Goal: Find specific page/section: Find specific page/section

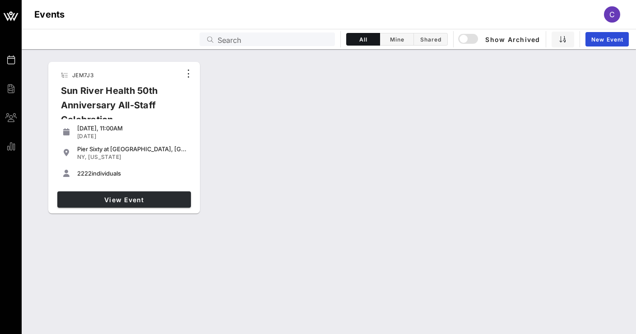
click at [130, 198] on span "View Event" at bounding box center [124, 200] width 126 height 8
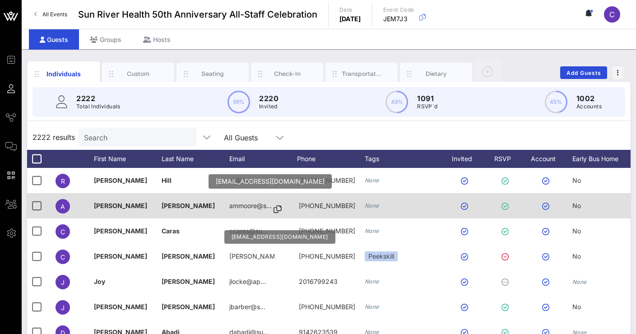
scroll to position [22, 0]
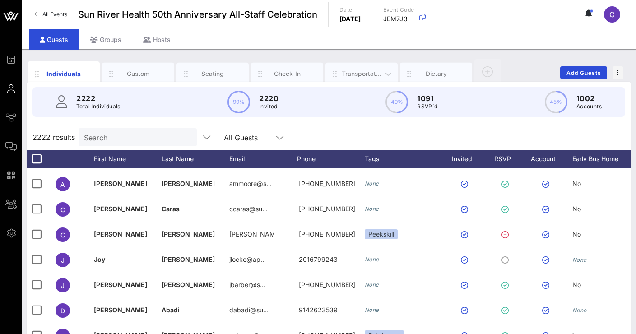
click at [356, 72] on div "Transportation" at bounding box center [362, 74] width 40 height 9
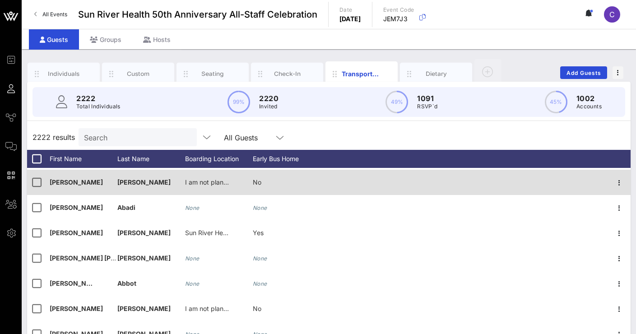
scroll to position [171, 0]
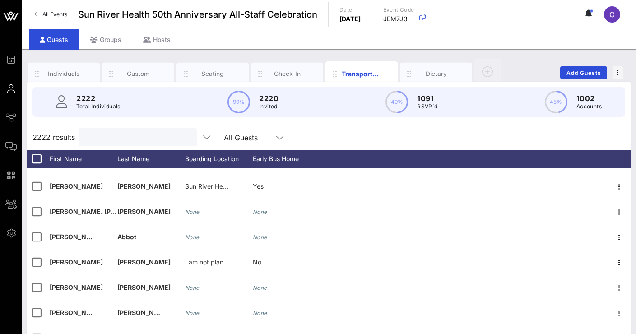
click at [135, 134] on input "text" at bounding box center [137, 137] width 106 height 12
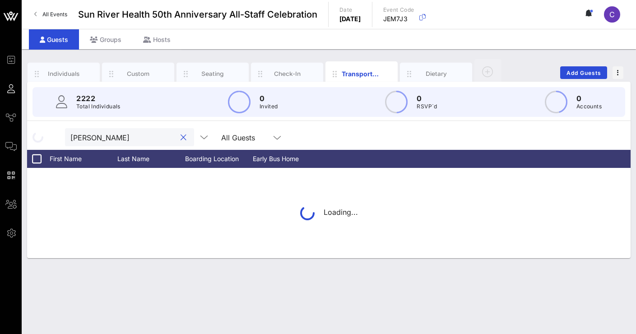
type input "[PERSON_NAME]"
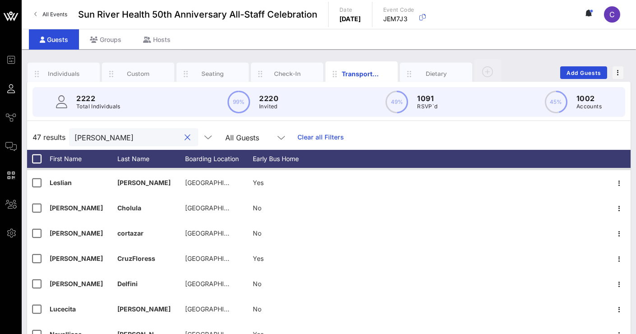
scroll to position [26, 0]
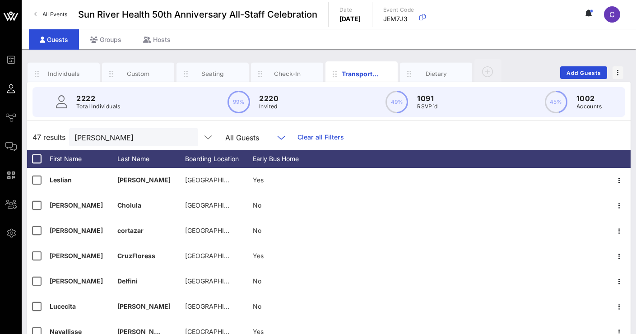
click at [267, 133] on input "text" at bounding box center [268, 137] width 11 height 12
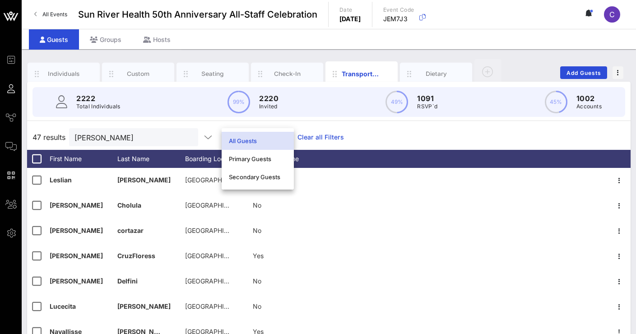
click at [384, 139] on div "47 results [PERSON_NAME] All Guests Clear all Filters" at bounding box center [329, 137] width 604 height 25
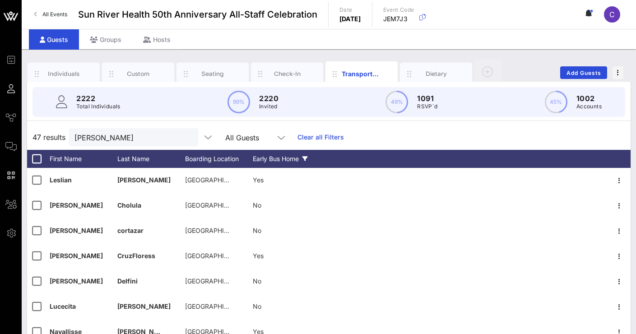
click at [307, 158] on icon at bounding box center [305, 158] width 5 height 5
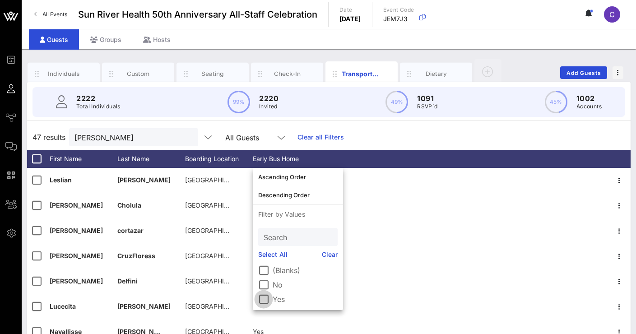
click at [265, 298] on div at bounding box center [263, 299] width 15 height 15
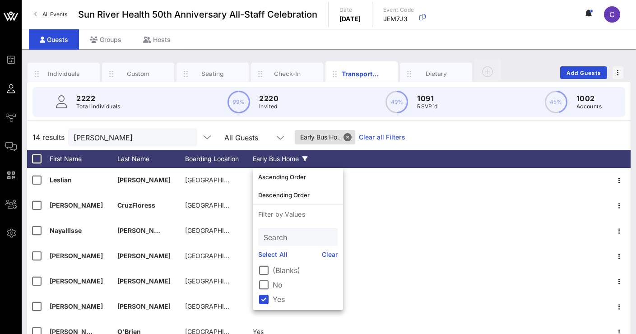
click at [441, 126] on div "14 results [PERSON_NAME] All Guests Early Bus Ho.. Clear all Filters" at bounding box center [329, 137] width 604 height 25
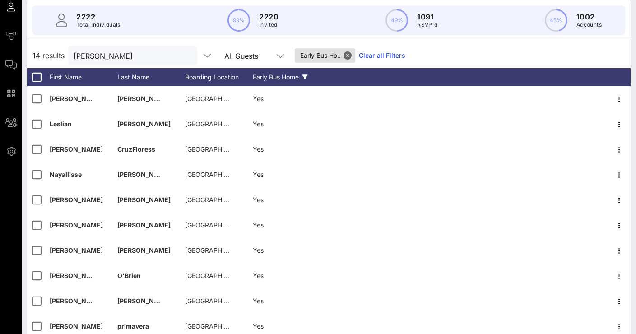
scroll to position [70, 0]
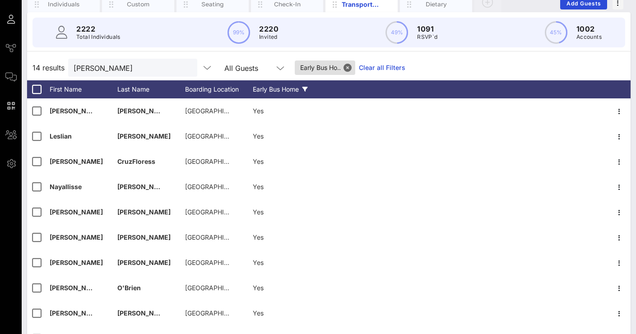
click at [307, 88] on icon at bounding box center [305, 89] width 5 height 5
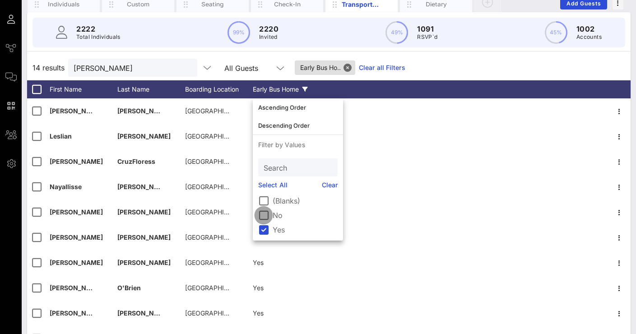
click at [262, 218] on div at bounding box center [263, 215] width 15 height 15
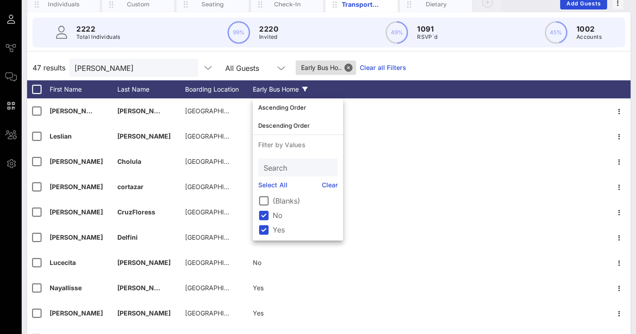
click at [457, 64] on div "47 results [PERSON_NAME] All Guests Early Bus Ho.. Clear all Filters" at bounding box center [329, 67] width 604 height 25
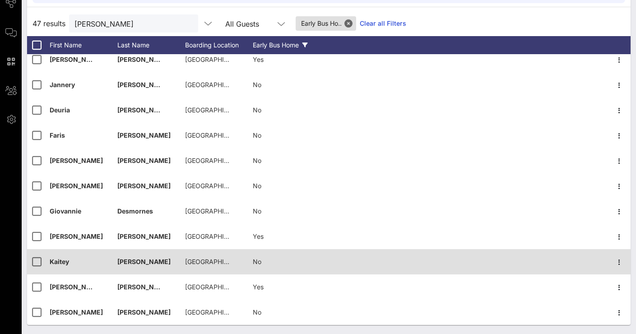
scroll to position [114, 0]
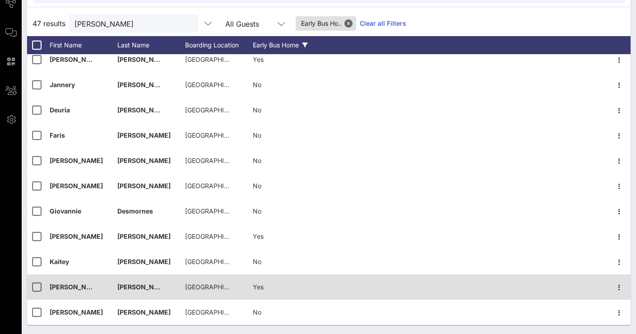
click at [194, 290] on span "[GEOGRAPHIC_DATA] | [STREET_ADDRESS][PERSON_NAME][US_STATE]" at bounding box center [293, 287] width 217 height 8
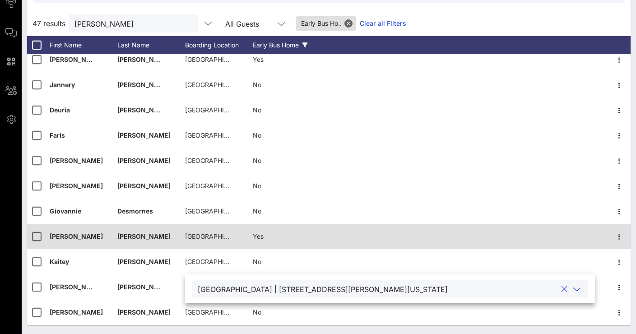
click at [213, 226] on div "[GEOGRAPHIC_DATA] | [STREET_ADDRESS][PERSON_NAME][US_STATE]" at bounding box center [207, 236] width 45 height 25
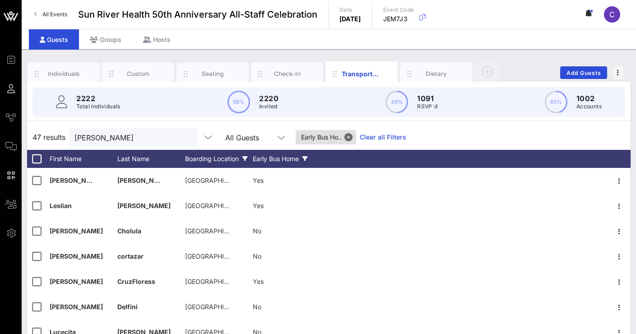
scroll to position [0, 0]
click at [244, 159] on icon at bounding box center [244, 158] width 5 height 5
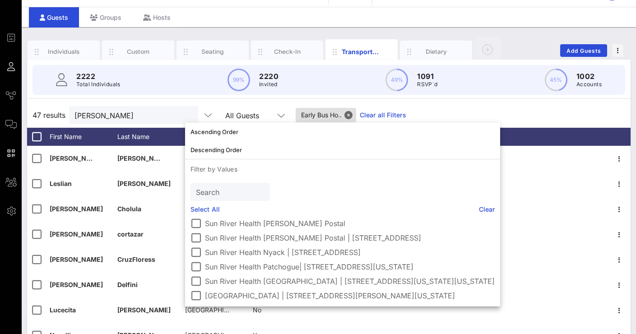
scroll to position [23, 0]
click at [199, 294] on div at bounding box center [195, 295] width 15 height 15
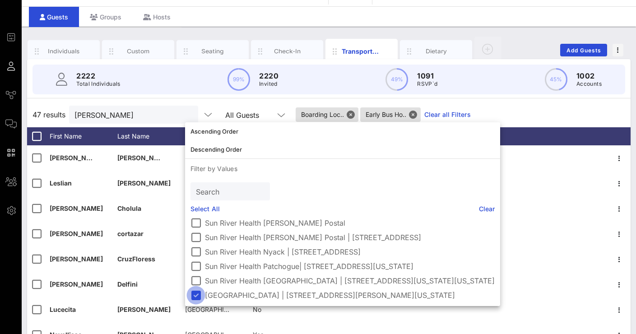
scroll to position [74, 0]
click at [556, 105] on div "47 results [PERSON_NAME] All Guests Boarding Loc.. Early Bus Ho.. Clear all Fil…" at bounding box center [329, 114] width 604 height 25
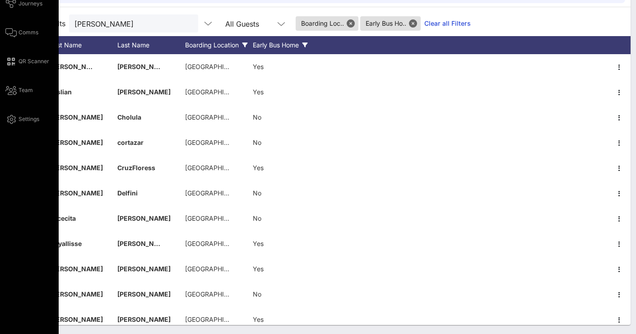
scroll to position [0, 0]
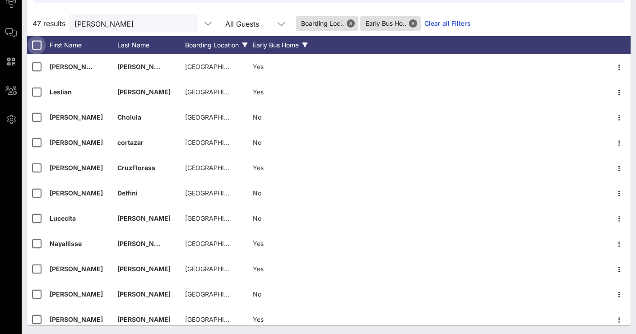
click at [36, 44] on div at bounding box center [36, 44] width 15 height 15
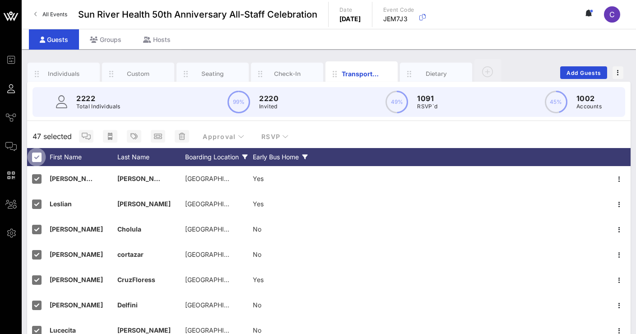
click at [39, 158] on div at bounding box center [36, 156] width 15 height 15
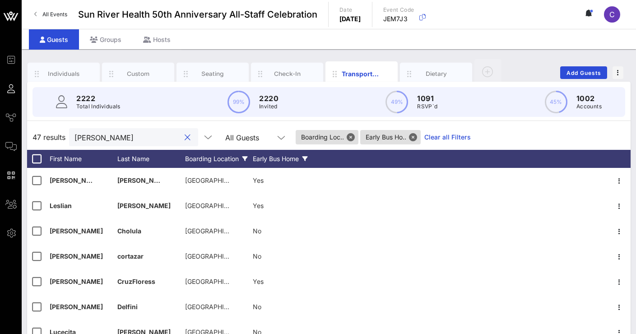
click at [129, 137] on input "[PERSON_NAME]" at bounding box center [128, 137] width 106 height 12
click at [190, 139] on button "clear icon" at bounding box center [188, 137] width 6 height 9
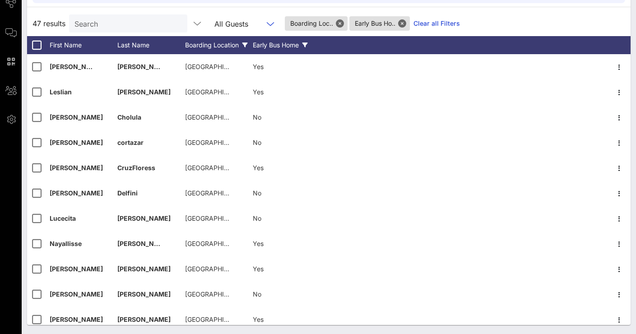
click at [261, 23] on input "text" at bounding box center [257, 24] width 11 height 12
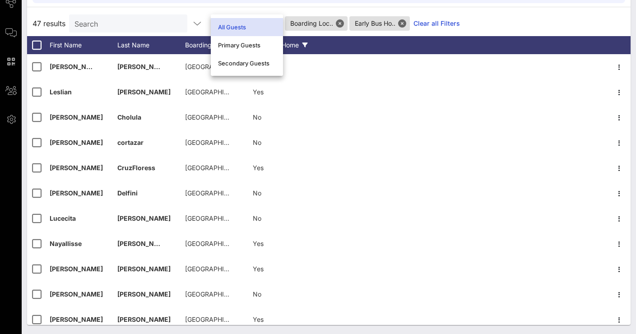
click at [261, 23] on div "All Guests" at bounding box center [247, 27] width 58 height 14
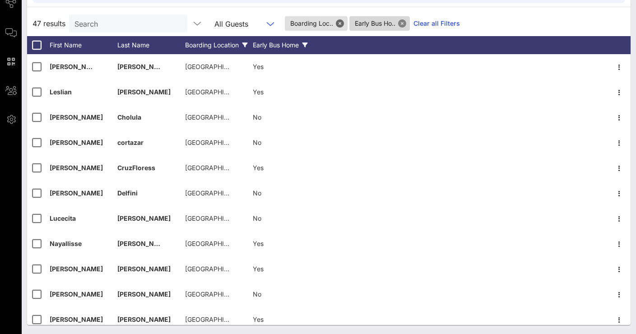
click at [405, 25] on button "Close" at bounding box center [402, 23] width 8 height 8
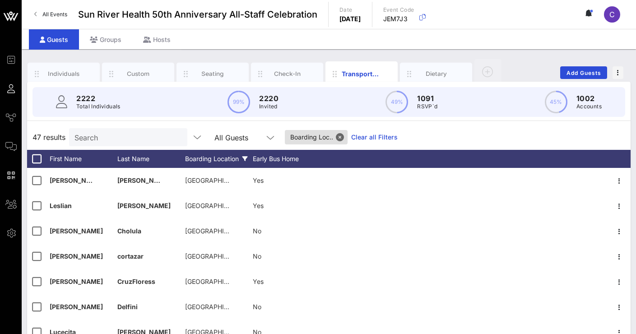
click at [271, 135] on icon at bounding box center [270, 137] width 8 height 11
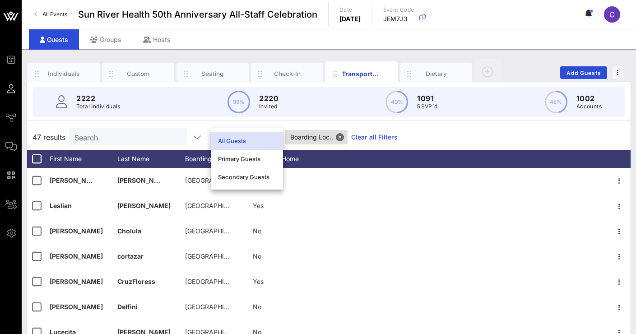
click at [414, 130] on div "47 results Search All Guests Boarding Loc.. Clear all Filters" at bounding box center [329, 137] width 604 height 25
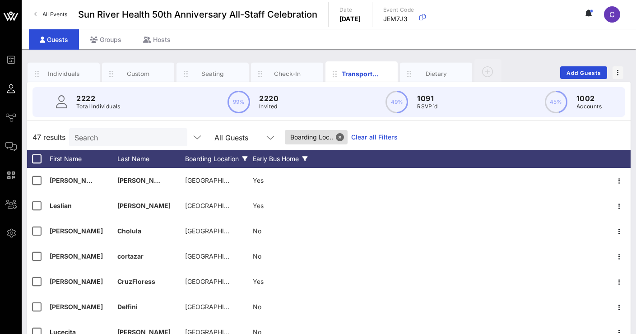
click at [307, 158] on icon at bounding box center [305, 158] width 5 height 5
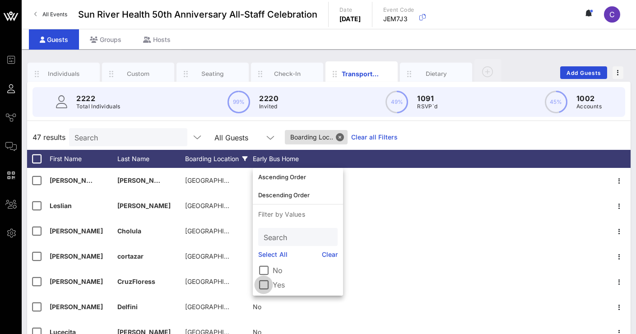
click at [263, 286] on div at bounding box center [263, 284] width 15 height 15
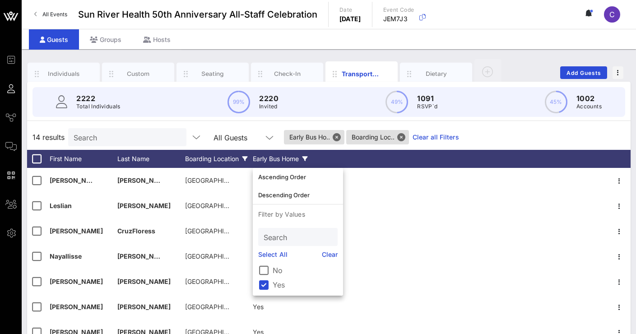
click at [503, 133] on div "14 results Search All Guests Early Bus Ho.. Boarding Loc.. Clear all Filters" at bounding box center [329, 137] width 604 height 25
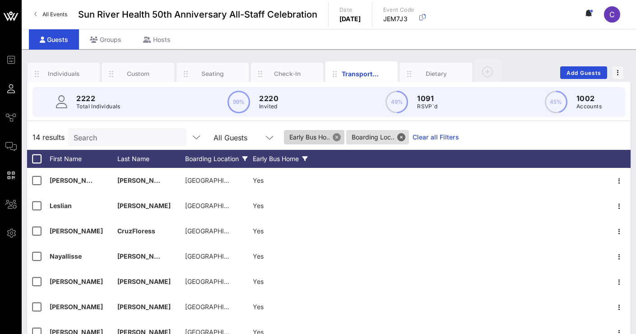
click at [337, 138] on button "Close" at bounding box center [337, 137] width 8 height 8
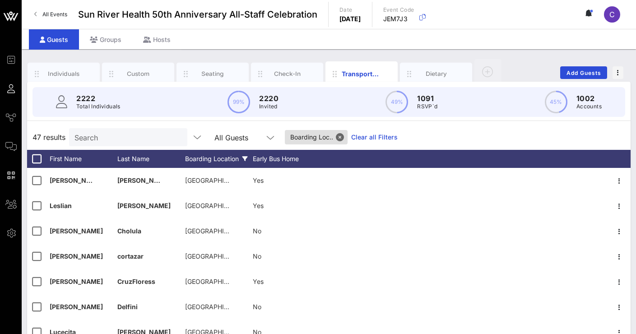
click at [274, 141] on icon at bounding box center [270, 137] width 8 height 11
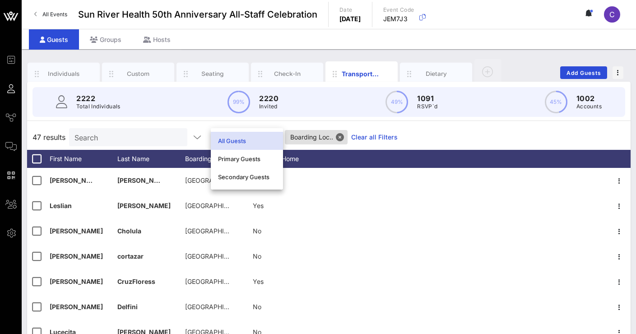
click at [273, 137] on div "All Guests" at bounding box center [247, 140] width 58 height 7
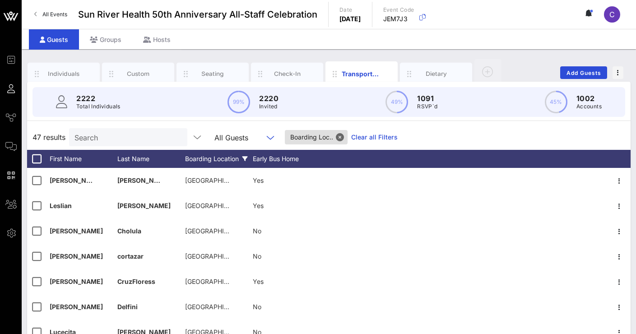
click at [246, 160] on icon at bounding box center [244, 158] width 5 height 5
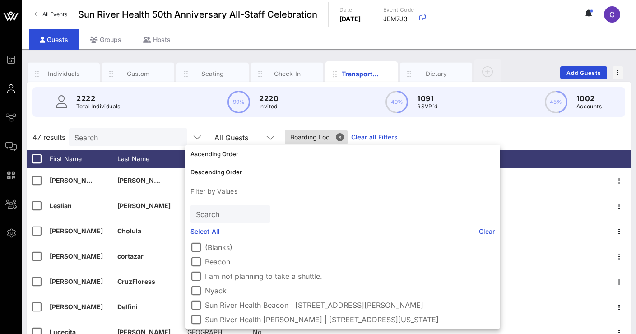
click at [151, 136] on input "Search" at bounding box center [128, 137] width 106 height 12
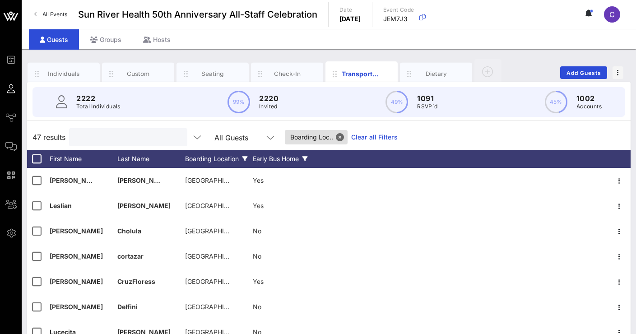
click at [308, 161] on icon at bounding box center [305, 158] width 5 height 5
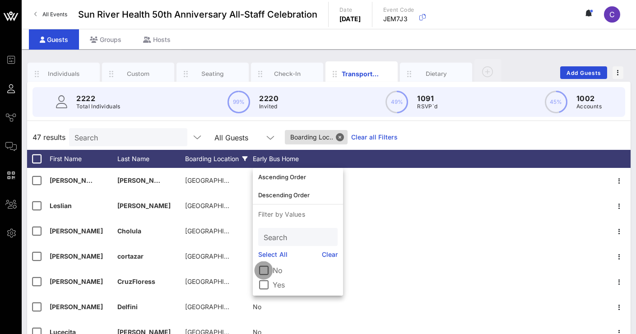
click at [263, 269] on div at bounding box center [263, 270] width 15 height 15
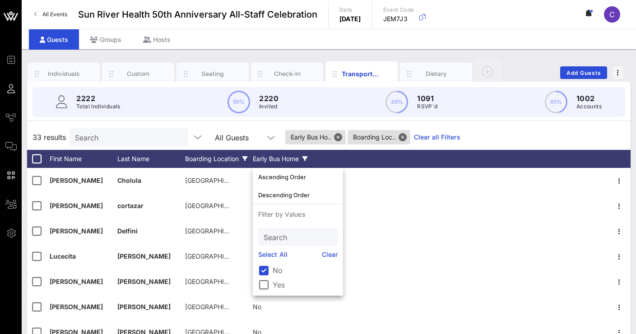
click at [476, 130] on div "33 results Search All Guests Early Bus Ho.. Boarding Loc.. Clear all Filters" at bounding box center [329, 137] width 604 height 25
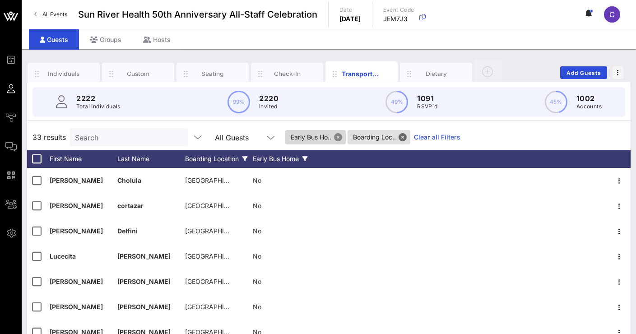
click at [339, 136] on button "Close" at bounding box center [338, 137] width 8 height 8
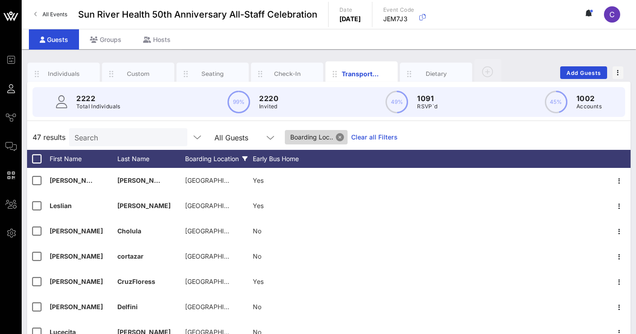
click at [340, 136] on button "Close" at bounding box center [340, 137] width 8 height 8
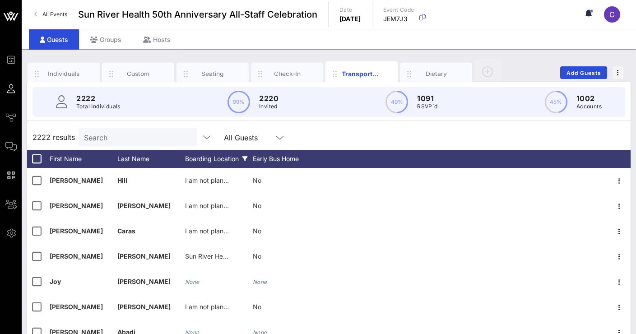
click at [246, 160] on icon at bounding box center [244, 158] width 5 height 5
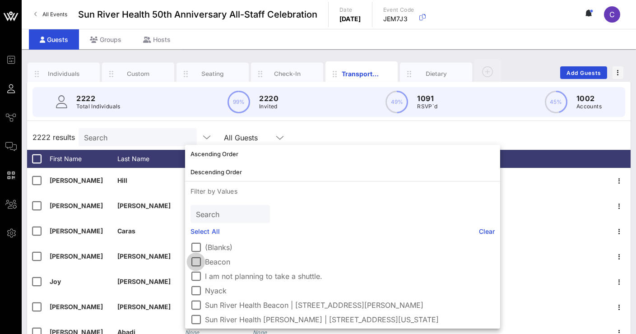
click at [198, 258] on div at bounding box center [195, 261] width 15 height 15
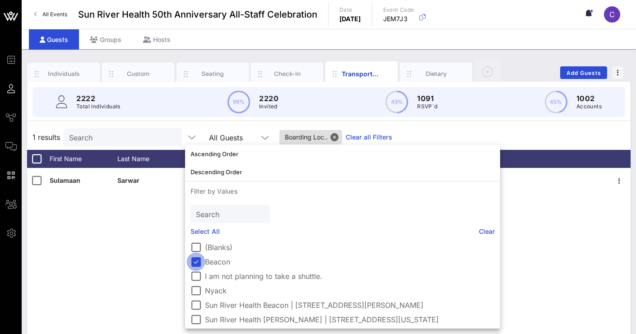
click at [198, 258] on div at bounding box center [195, 261] width 15 height 15
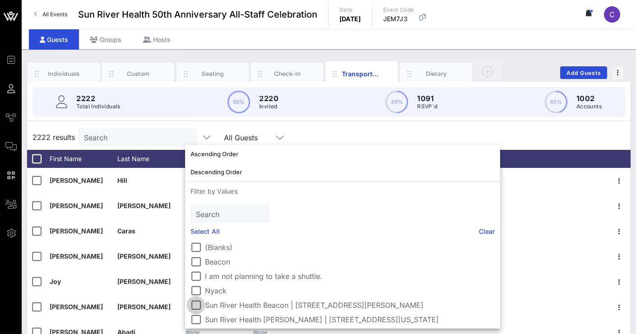
click at [200, 307] on div at bounding box center [195, 305] width 15 height 15
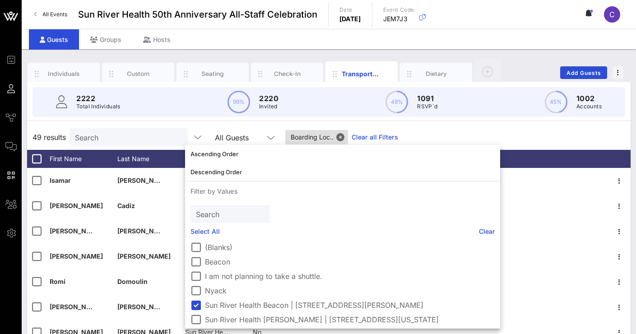
click at [522, 126] on div "49 results Search All Guests Boarding Loc.. Clear all Filters" at bounding box center [329, 137] width 604 height 25
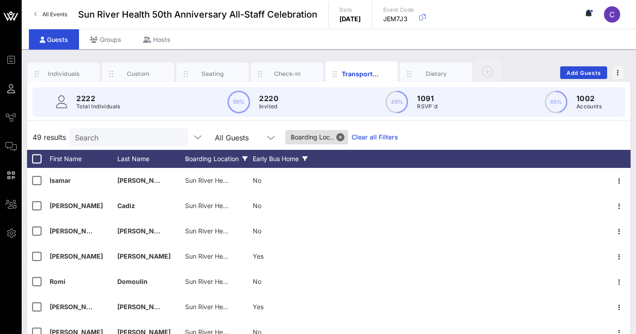
click at [305, 157] on icon at bounding box center [305, 158] width 5 height 5
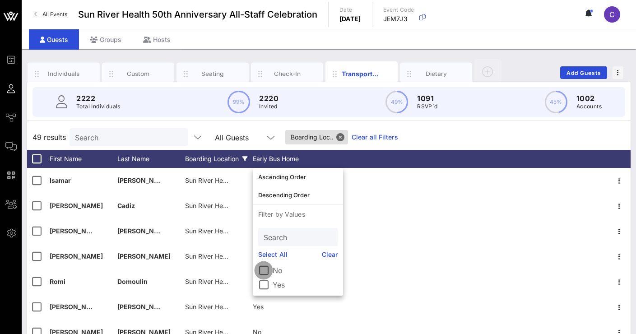
click at [261, 269] on div at bounding box center [263, 270] width 15 height 15
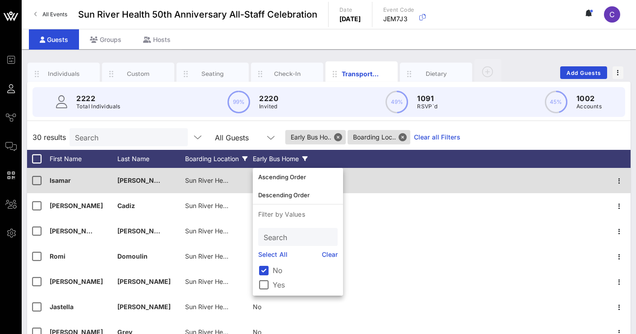
click at [429, 174] on div at bounding box center [465, 180] width 288 height 25
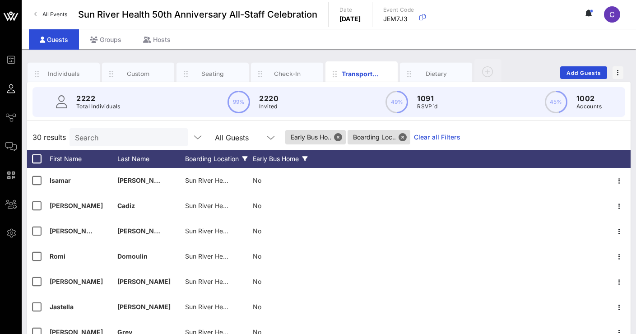
click at [303, 159] on div "Early Bus Home" at bounding box center [287, 159] width 68 height 18
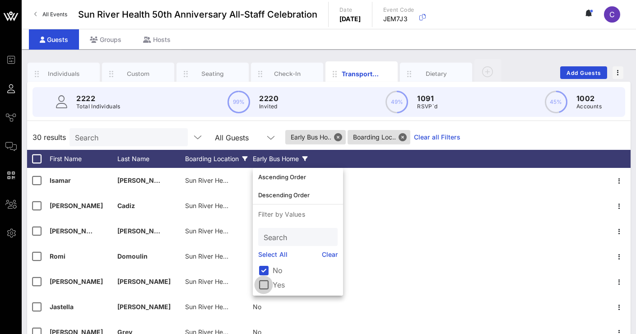
click at [265, 284] on div at bounding box center [263, 284] width 15 height 15
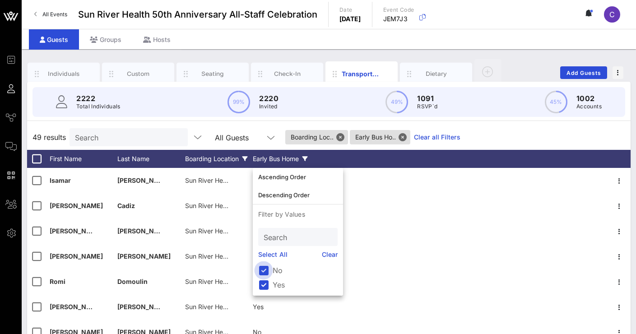
click at [265, 269] on div at bounding box center [263, 270] width 15 height 15
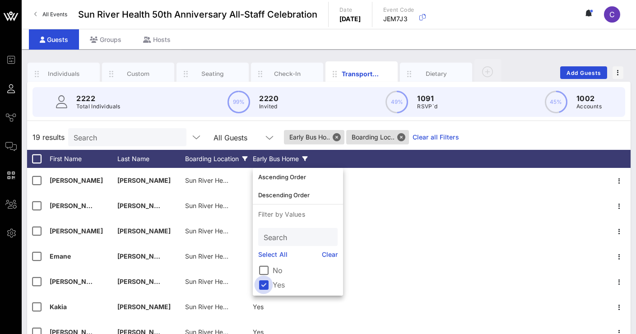
click at [261, 291] on div at bounding box center [263, 284] width 15 height 15
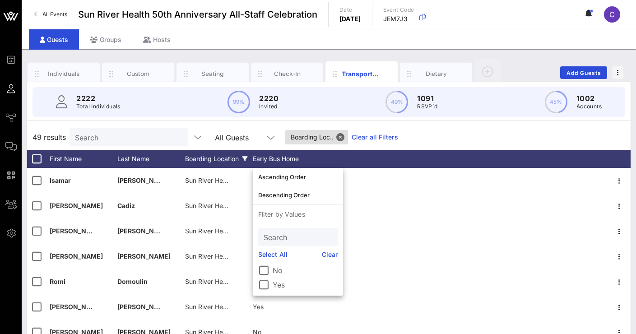
click at [420, 122] on div "2222 Total Individuals 99% 2220 Invited 49% 1091 RSVP`d 45% 1002 Accounts" at bounding box center [329, 102] width 615 height 41
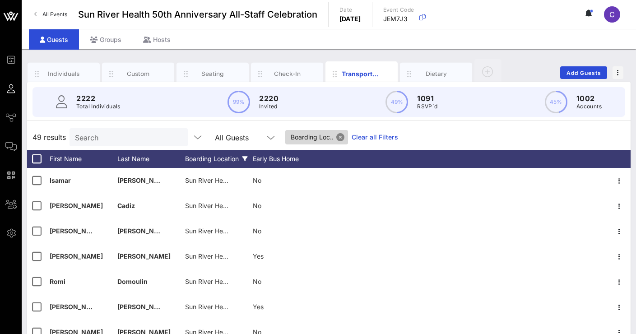
click at [342, 137] on button "Close" at bounding box center [340, 137] width 8 height 8
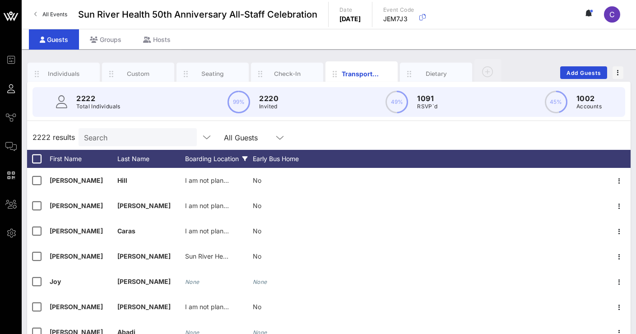
click at [225, 160] on div "Boarding Location" at bounding box center [219, 159] width 68 height 18
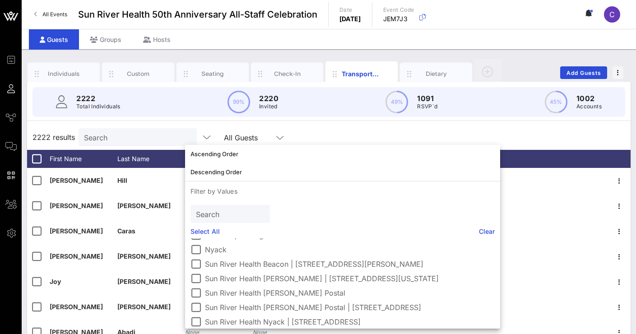
scroll to position [45, 0]
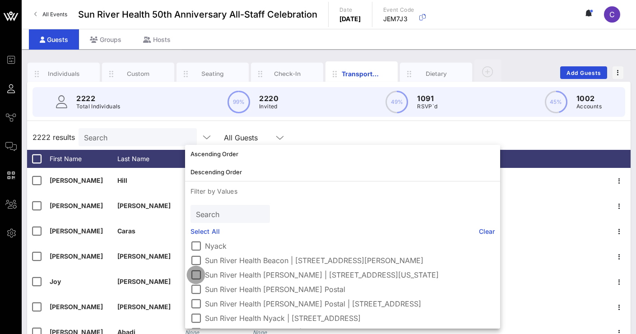
click at [201, 278] on div at bounding box center [195, 274] width 15 height 15
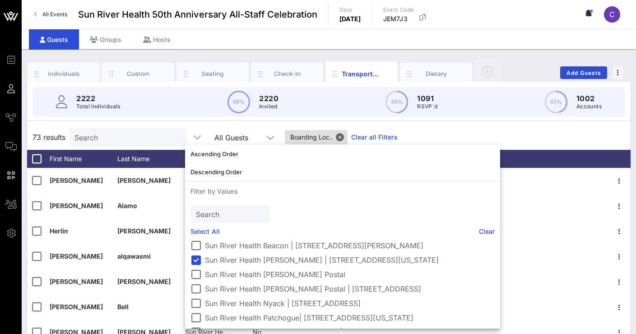
scroll to position [55, 0]
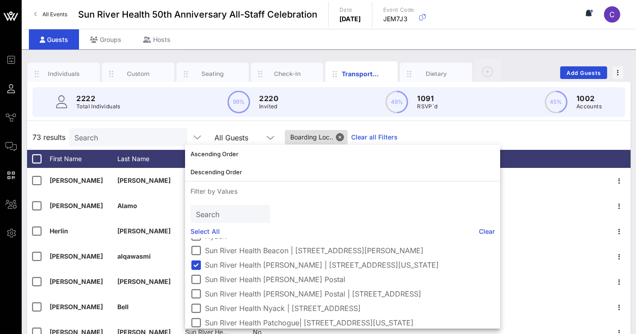
click at [435, 130] on div "73 results Search All Guests Boarding Loc.. Clear all Filters" at bounding box center [329, 137] width 604 height 25
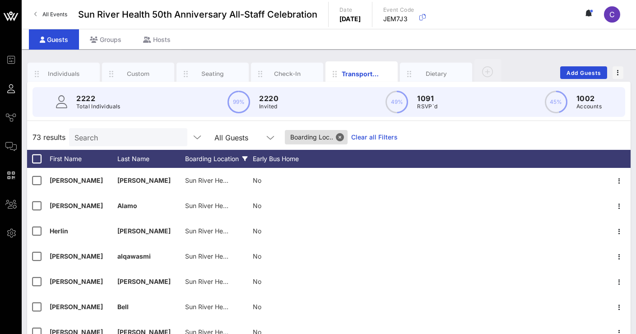
scroll to position [0, 0]
click at [215, 159] on div "Boarding Location" at bounding box center [219, 159] width 68 height 18
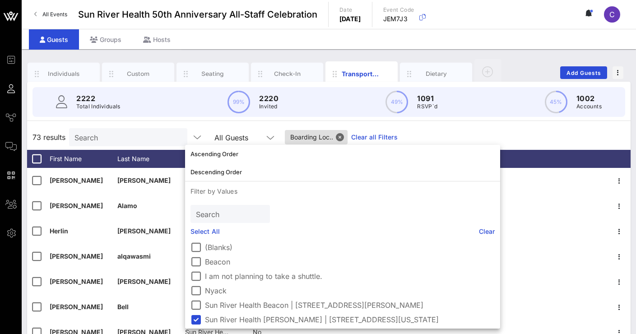
click at [169, 125] on div "73 results Search All Guests Boarding Loc.. Clear all Filters" at bounding box center [329, 137] width 604 height 25
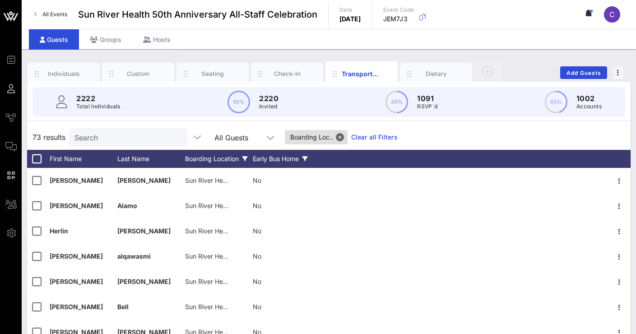
click at [287, 160] on div "Early Bus Home" at bounding box center [287, 159] width 68 height 18
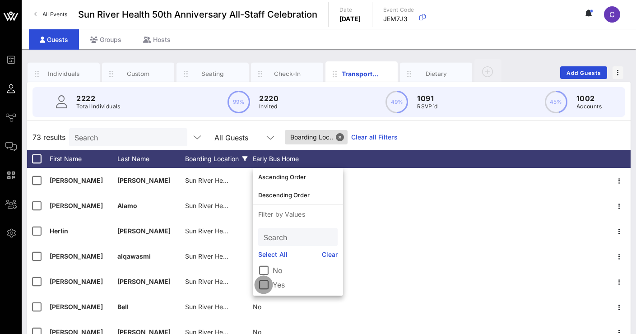
click at [262, 289] on div at bounding box center [263, 284] width 15 height 15
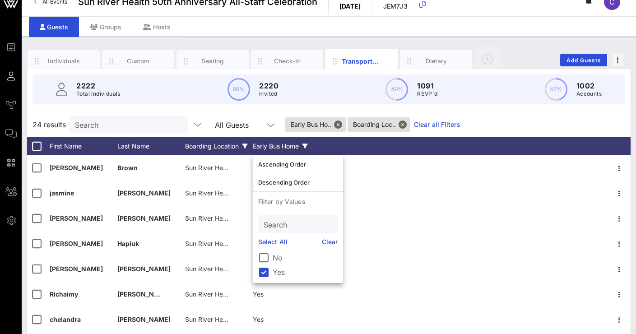
scroll to position [16, 0]
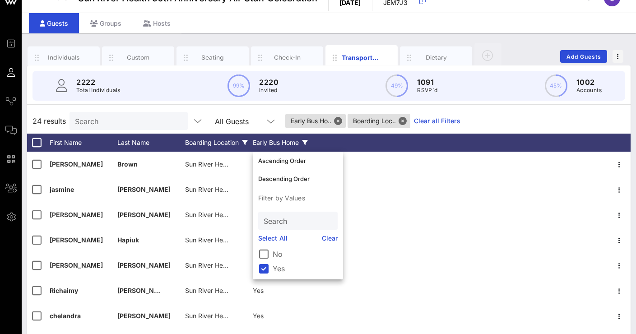
click at [486, 119] on div "24 results Search All Guests Early Bus Ho.. Boarding Loc.. Clear all Filters" at bounding box center [329, 120] width 604 height 25
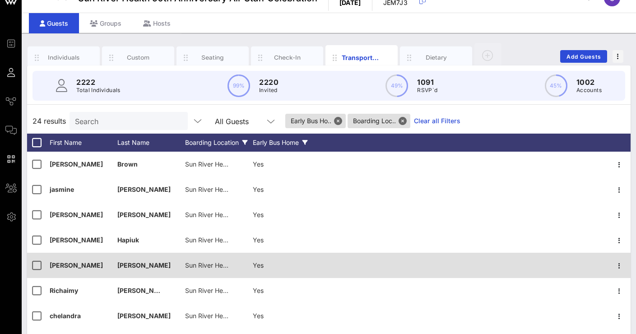
scroll to position [8, 0]
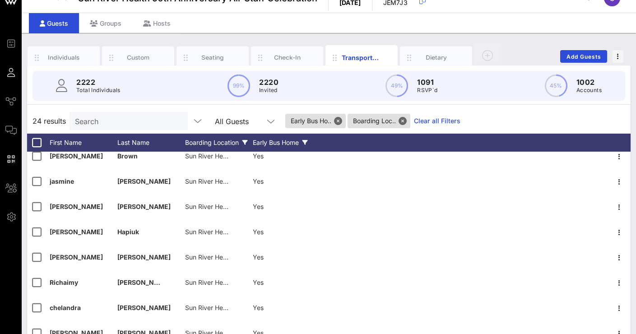
click at [285, 145] on div "Early Bus Home" at bounding box center [287, 143] width 68 height 18
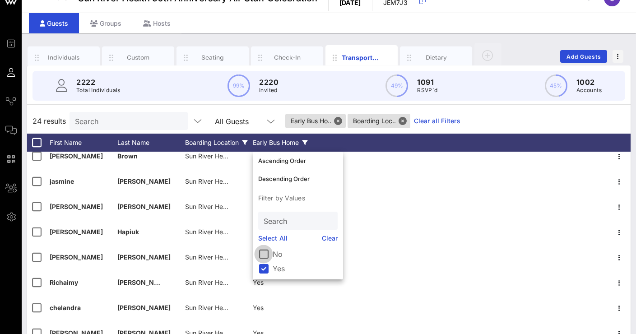
click at [266, 254] on div at bounding box center [263, 254] width 15 height 15
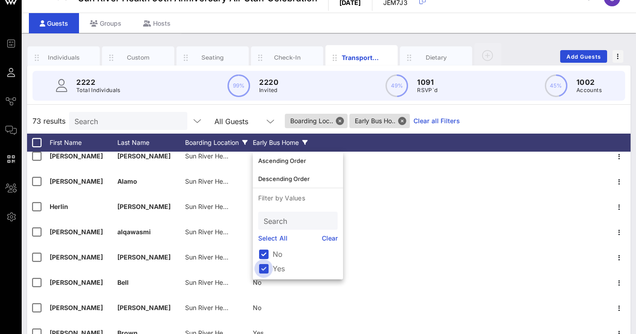
click at [267, 269] on div at bounding box center [263, 268] width 15 height 15
click at [507, 119] on div "49 results Search All Guests Early Bus Ho.. Boarding Loc.. Clear all Filters" at bounding box center [329, 120] width 604 height 25
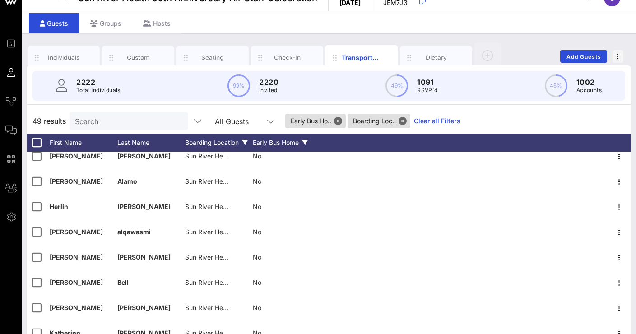
click at [221, 142] on div "Boarding Location" at bounding box center [219, 143] width 68 height 18
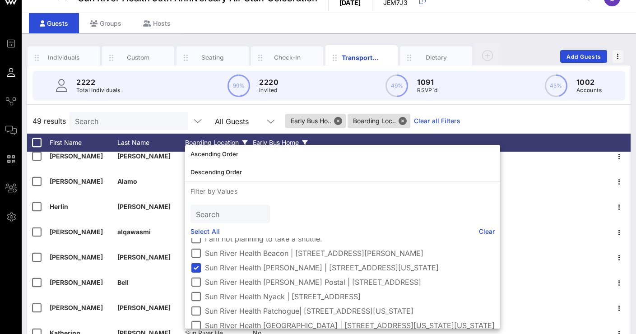
scroll to position [50, 0]
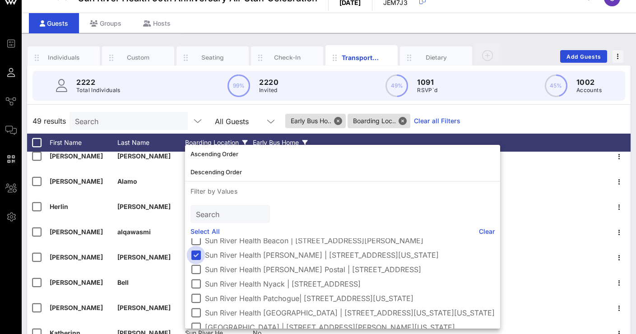
click at [195, 254] on div at bounding box center [195, 254] width 15 height 15
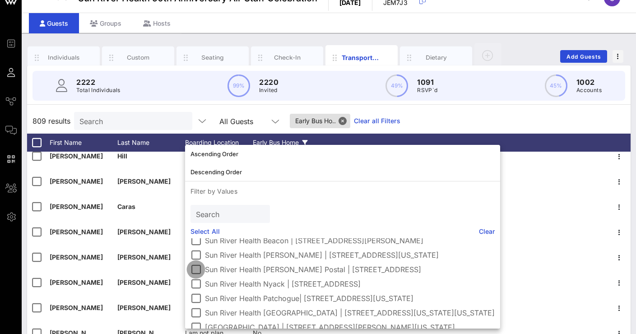
click at [196, 269] on div at bounding box center [195, 269] width 15 height 15
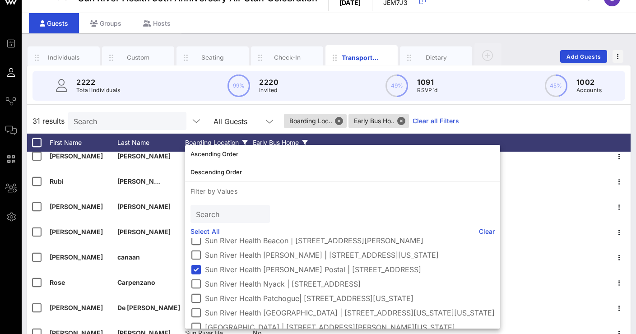
click at [540, 121] on div "31 results Search All Guests Boarding Loc.. Early Bus Ho.. Clear all Filters" at bounding box center [329, 120] width 604 height 25
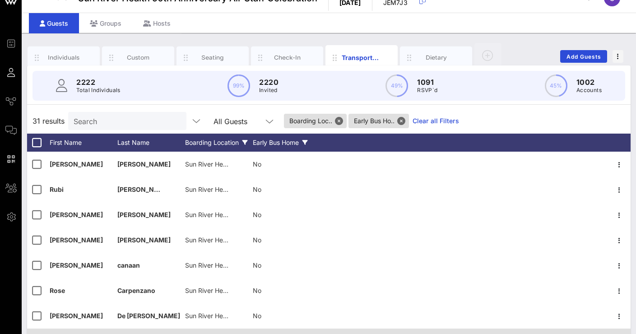
scroll to position [0, 0]
click at [268, 144] on div "Early Bus Home" at bounding box center [287, 143] width 68 height 18
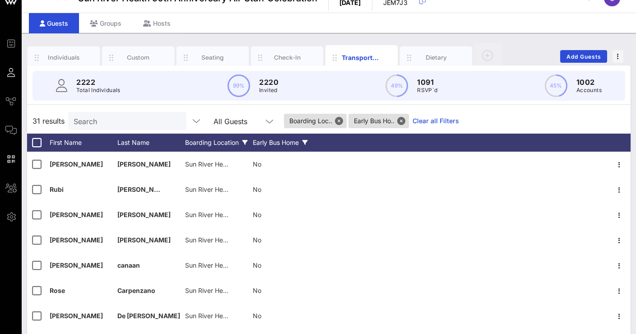
click at [275, 147] on div "Early Bus Home" at bounding box center [287, 143] width 68 height 18
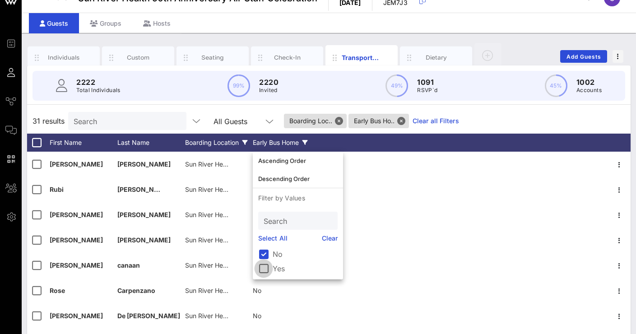
click at [266, 263] on div at bounding box center [263, 268] width 15 height 15
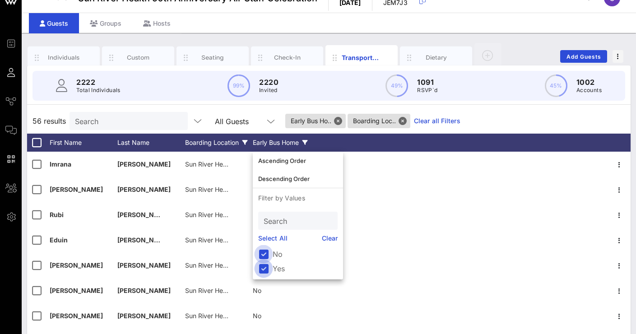
click at [264, 253] on div at bounding box center [263, 254] width 15 height 15
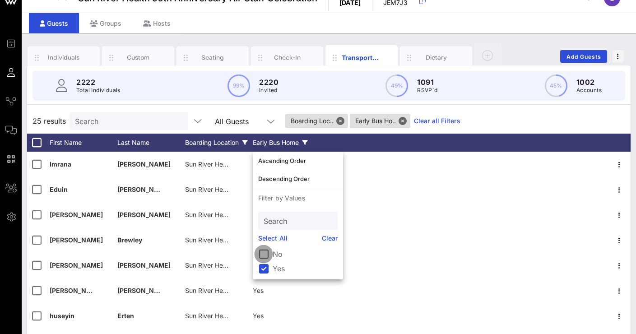
click at [264, 255] on div at bounding box center [263, 254] width 15 height 15
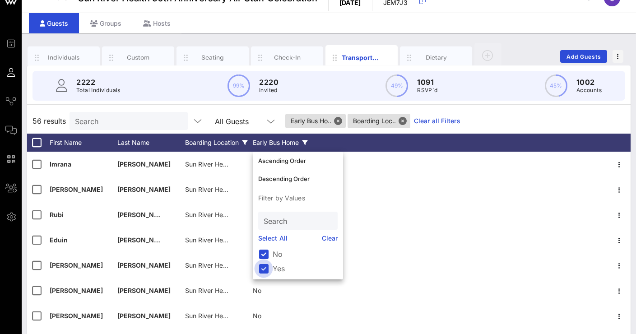
click at [264, 269] on div at bounding box center [263, 268] width 15 height 15
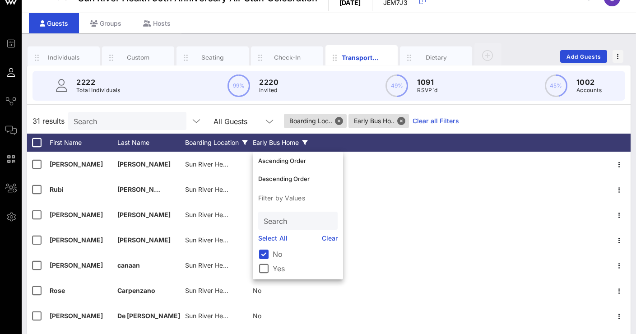
click at [292, 141] on div "Early Bus Home" at bounding box center [287, 143] width 68 height 18
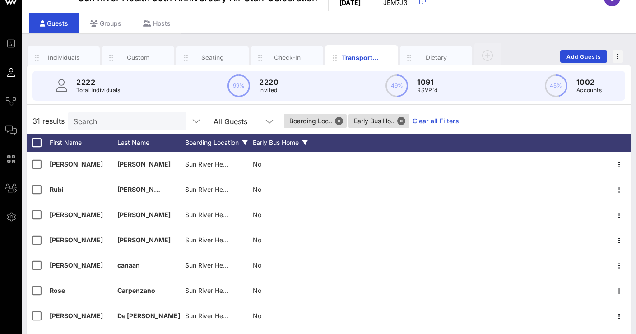
click at [292, 140] on div "Early Bus Home" at bounding box center [287, 143] width 68 height 18
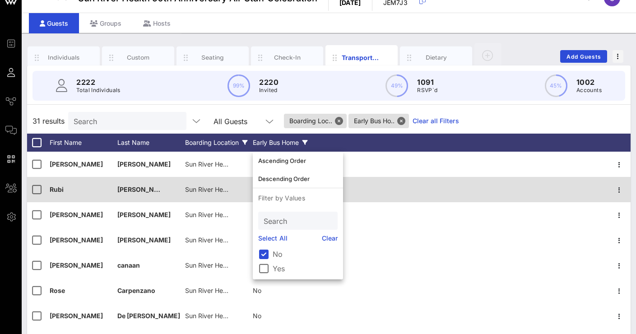
click at [407, 186] on div at bounding box center [465, 189] width 288 height 25
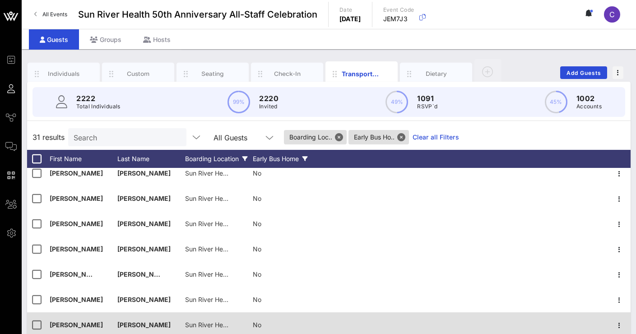
scroll to position [513, 0]
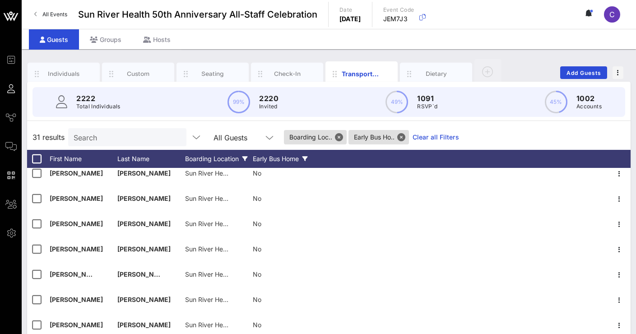
click at [291, 157] on div "Early Bus Home" at bounding box center [287, 159] width 68 height 18
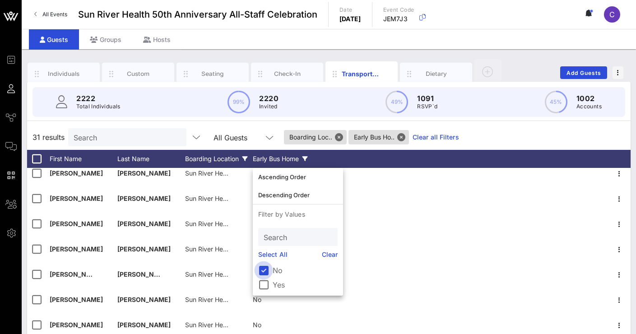
click at [262, 266] on div at bounding box center [263, 270] width 15 height 15
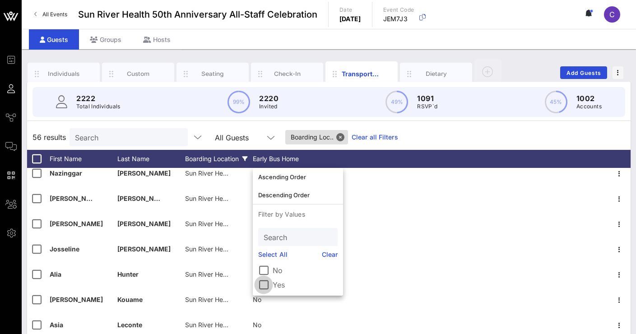
click at [265, 285] on div at bounding box center [263, 284] width 15 height 15
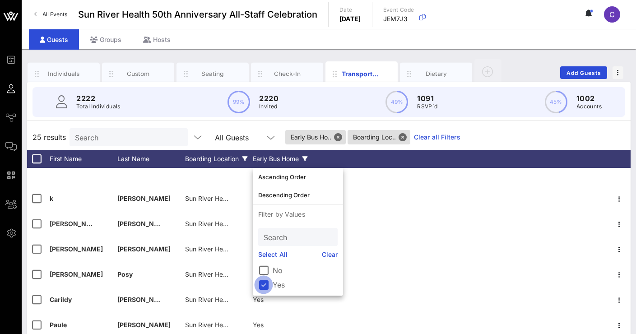
scroll to position [361, 0]
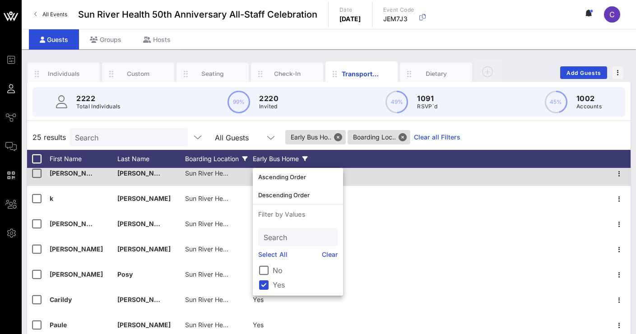
click at [382, 181] on div at bounding box center [465, 173] width 288 height 25
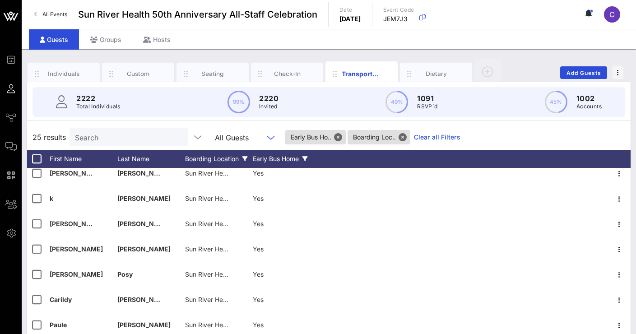
click at [258, 137] on input "text" at bounding box center [257, 137] width 11 height 12
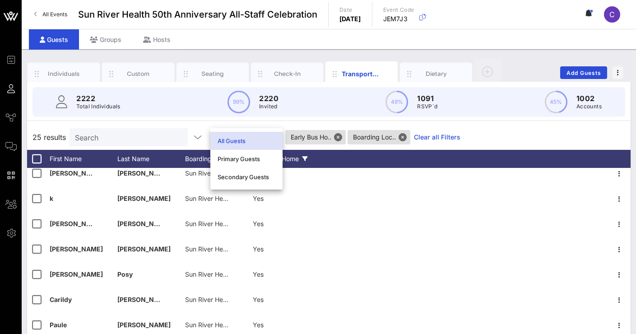
click at [258, 137] on div "All Guests" at bounding box center [247, 141] width 58 height 14
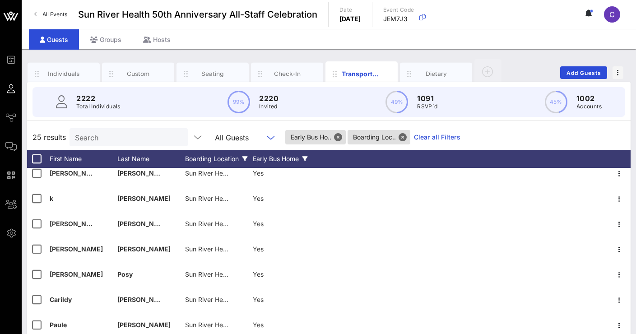
click at [200, 156] on div "Boarding Location" at bounding box center [219, 159] width 68 height 18
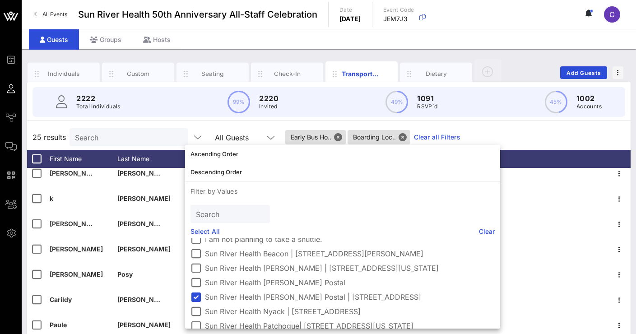
scroll to position [26, 0]
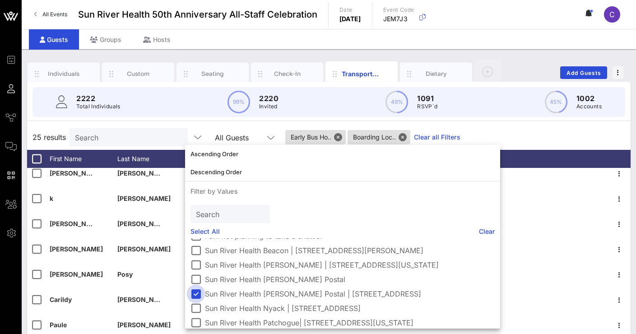
click at [195, 294] on div at bounding box center [195, 293] width 15 height 15
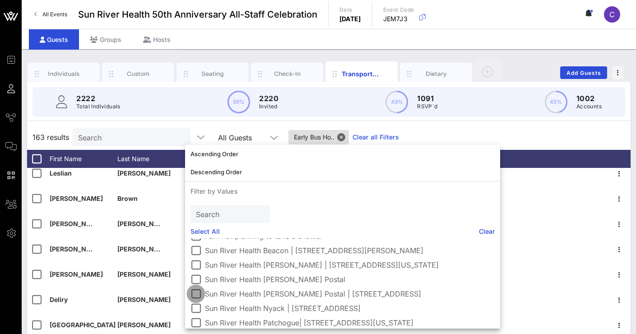
click at [198, 295] on div at bounding box center [195, 293] width 15 height 15
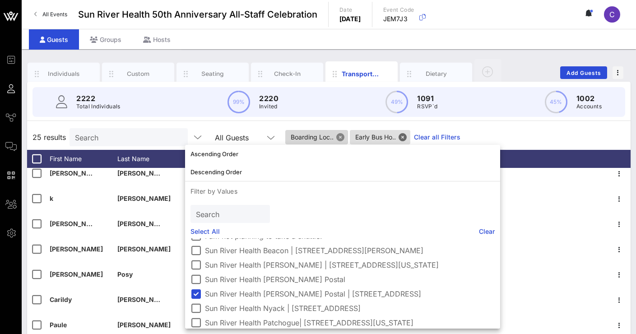
click at [340, 136] on button "Close" at bounding box center [340, 137] width 8 height 8
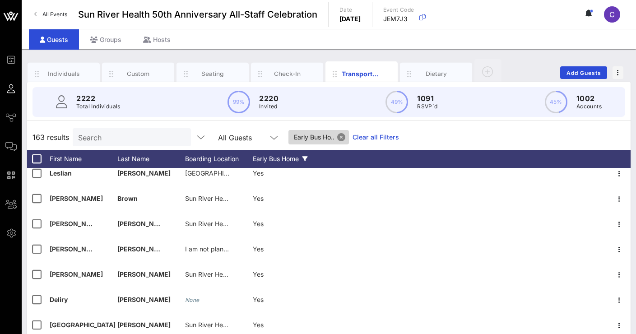
click at [344, 136] on button "Close" at bounding box center [341, 137] width 8 height 8
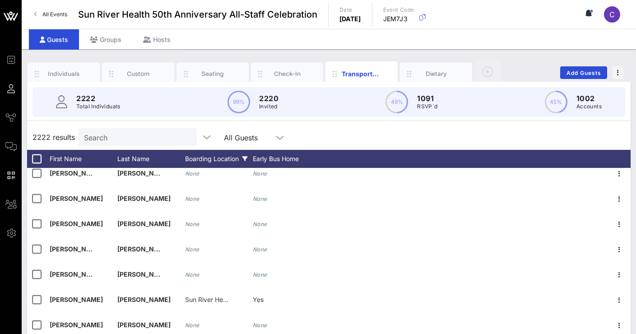
click at [212, 159] on div "Boarding Location" at bounding box center [219, 159] width 68 height 18
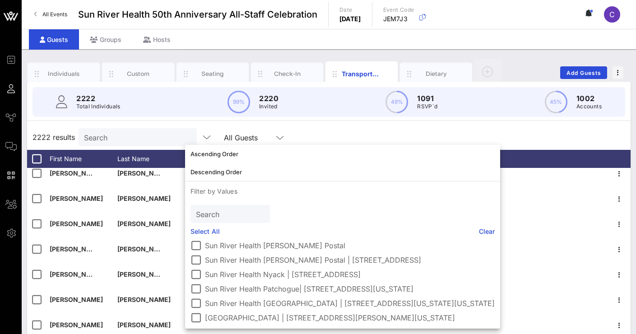
scroll to position [96, 0]
click at [195, 255] on div at bounding box center [195, 259] width 15 height 15
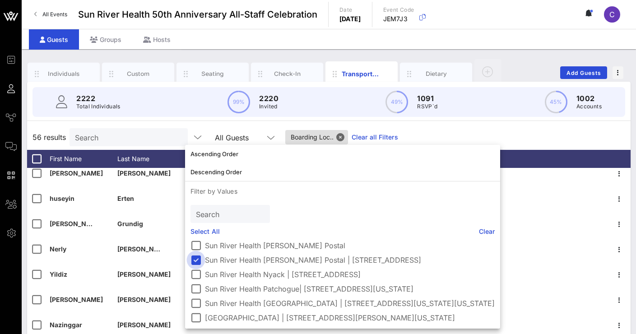
scroll to position [89, 0]
click at [507, 129] on div "56 results Search All Guests Boarding Loc.. Clear all Filters" at bounding box center [329, 137] width 604 height 25
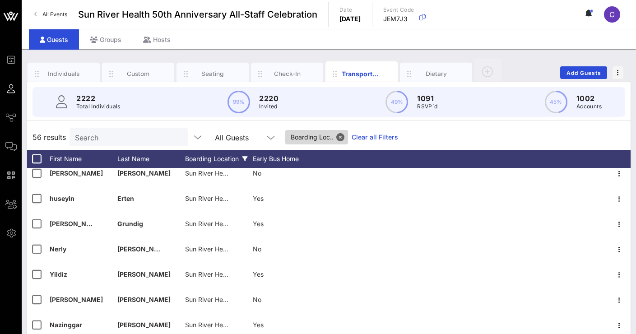
click at [321, 139] on span "Boarding Loc.." at bounding box center [317, 137] width 52 height 14
click at [342, 136] on button "Close" at bounding box center [340, 137] width 8 height 8
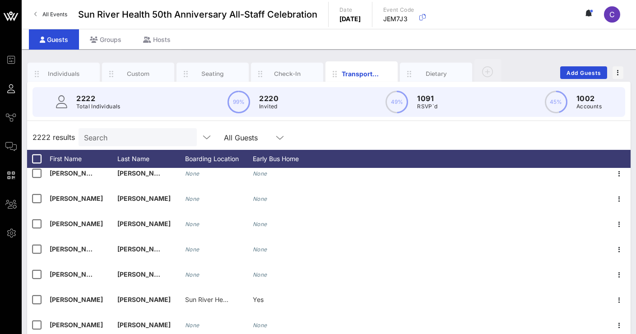
click at [260, 138] on div "All Guests" at bounding box center [248, 137] width 49 height 12
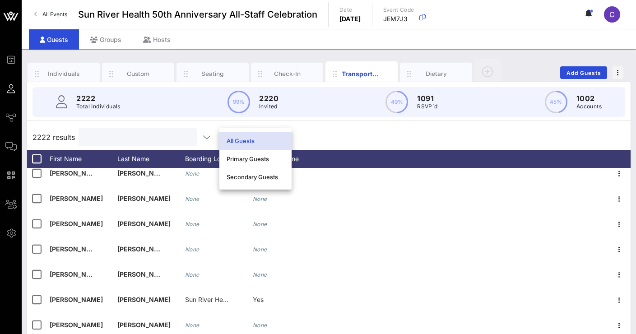
click at [176, 137] on input "text" at bounding box center [137, 137] width 106 height 12
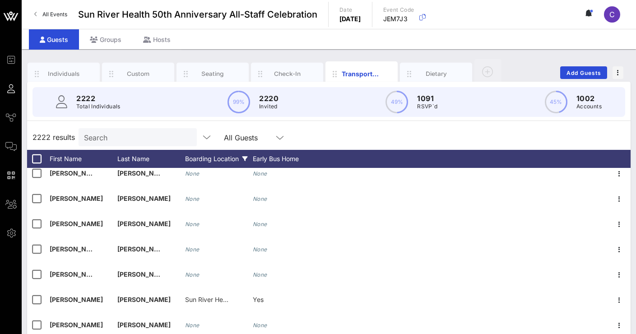
click at [225, 161] on div "Boarding Location" at bounding box center [219, 159] width 68 height 18
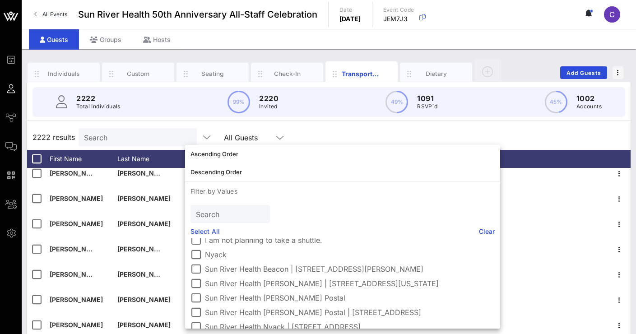
scroll to position [40, 0]
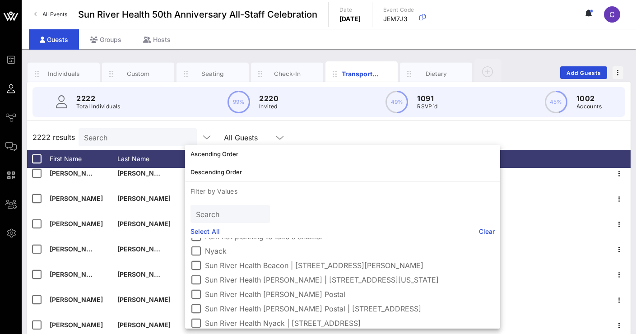
click at [210, 249] on label "Nyack" at bounding box center [350, 251] width 290 height 9
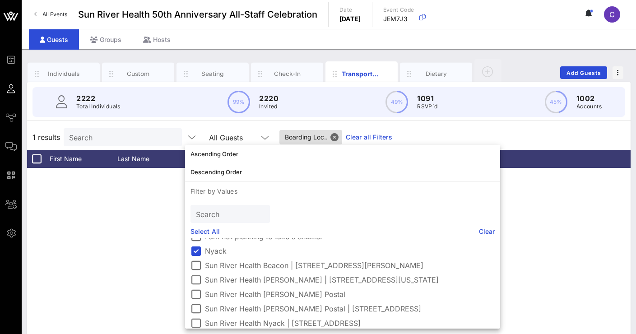
scroll to position [0, 0]
click at [203, 249] on div at bounding box center [195, 250] width 15 height 15
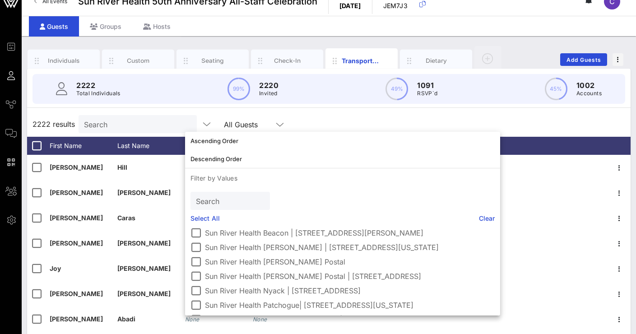
scroll to position [72, 0]
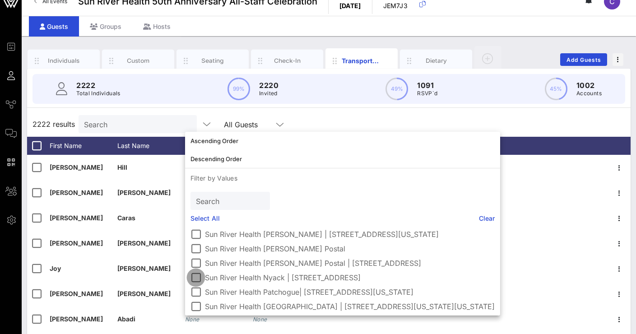
click at [193, 278] on div at bounding box center [195, 277] width 15 height 15
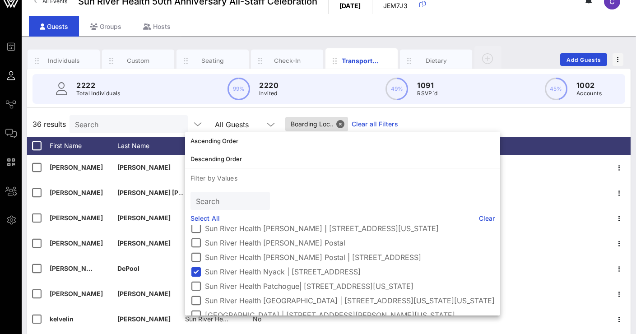
scroll to position [79, 0]
click at [521, 114] on div "36 results Search All Guests Boarding Loc.. Clear all Filters" at bounding box center [329, 124] width 604 height 25
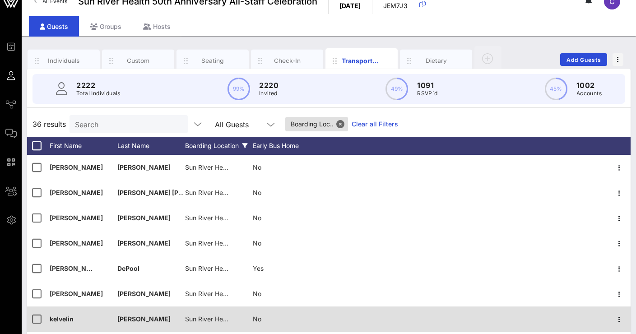
scroll to position [0, 0]
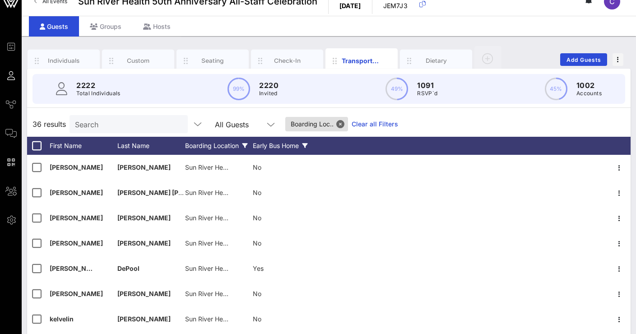
click at [284, 147] on div "Early Bus Home" at bounding box center [287, 146] width 68 height 18
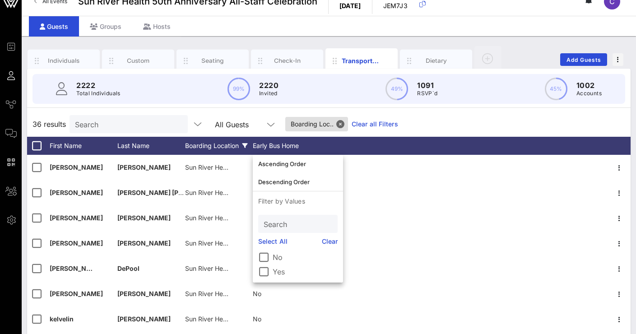
click at [233, 146] on div "Boarding Location" at bounding box center [219, 146] width 68 height 18
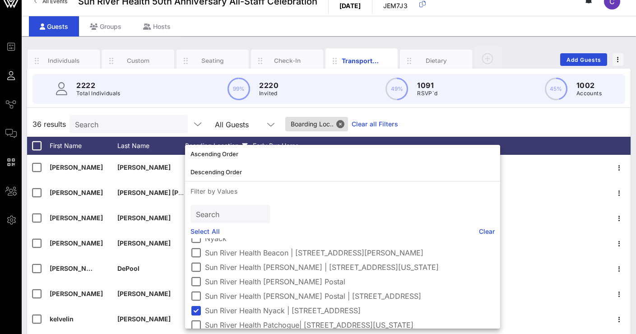
scroll to position [32, 0]
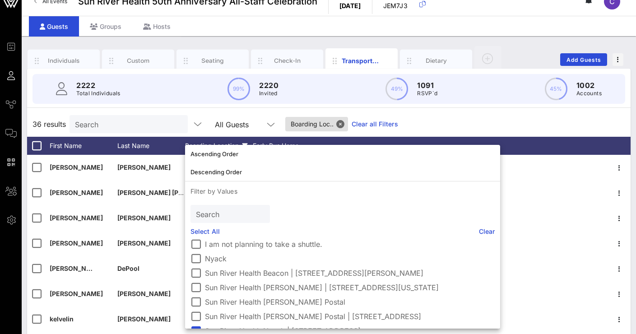
click at [452, 125] on div "36 results Search All Guests Boarding Loc.. Clear all Filters" at bounding box center [329, 124] width 604 height 25
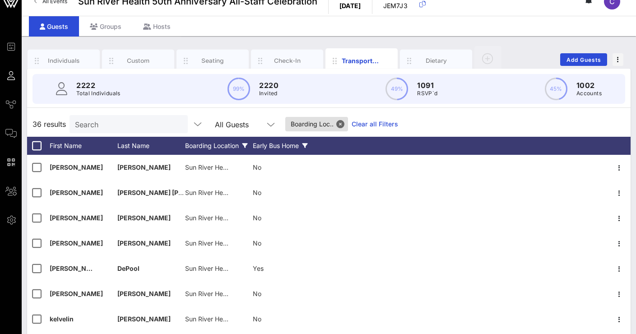
click at [304, 142] on div "Early Bus Home" at bounding box center [287, 146] width 68 height 18
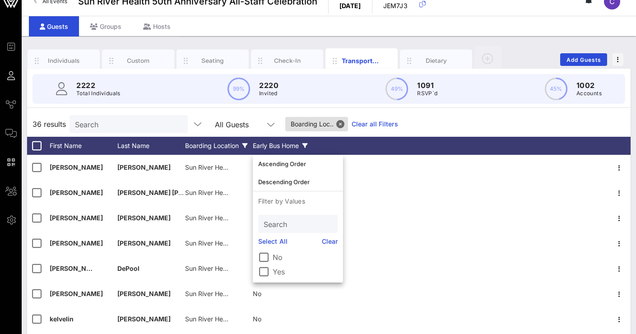
click at [304, 142] on div "Early Bus Home" at bounding box center [287, 146] width 68 height 18
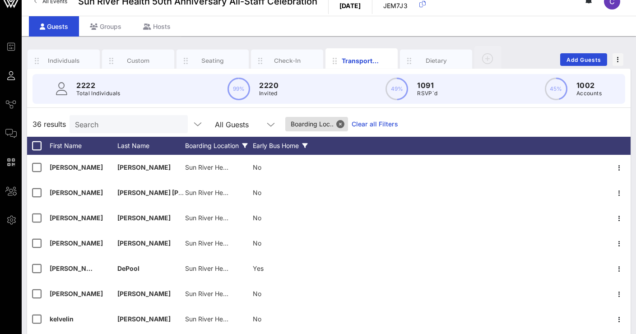
click at [290, 147] on div "Early Bus Home" at bounding box center [287, 146] width 68 height 18
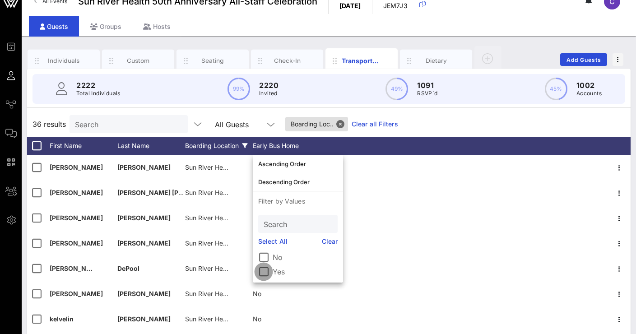
click at [263, 272] on div at bounding box center [263, 271] width 15 height 15
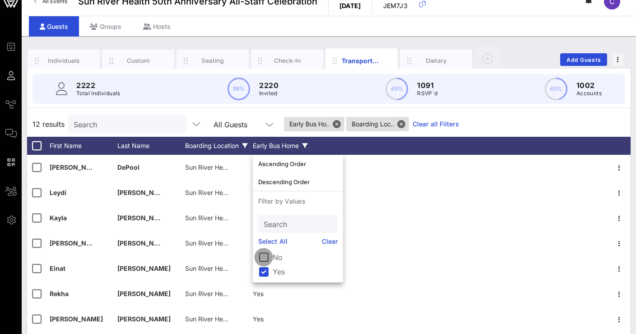
click at [257, 259] on div at bounding box center [263, 257] width 15 height 15
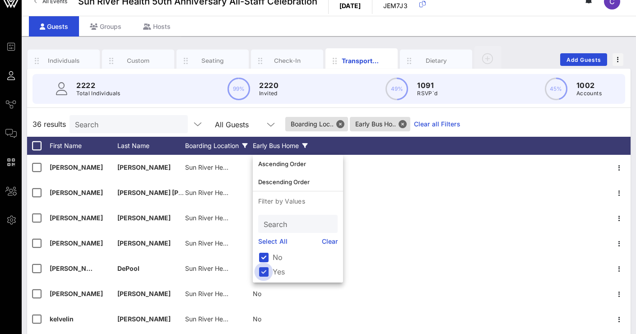
click at [266, 272] on div at bounding box center [263, 271] width 15 height 15
click at [493, 121] on div "24 results Search All Guests Early Bus Ho.. Boarding Loc.. Clear all Filters" at bounding box center [329, 124] width 604 height 25
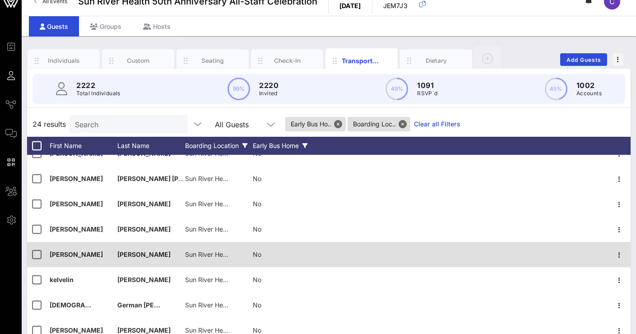
scroll to position [15, 0]
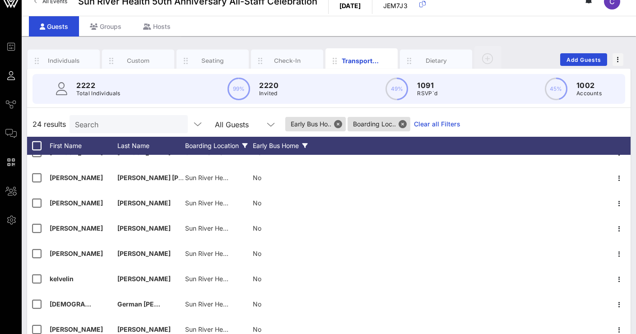
click at [242, 143] on div "Boarding Location" at bounding box center [219, 146] width 68 height 18
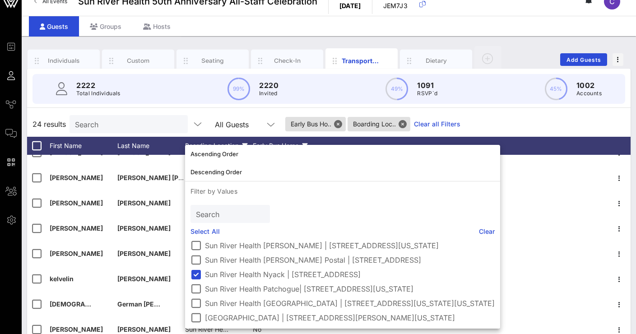
scroll to position [67, 0]
click at [196, 267] on div at bounding box center [195, 274] width 15 height 15
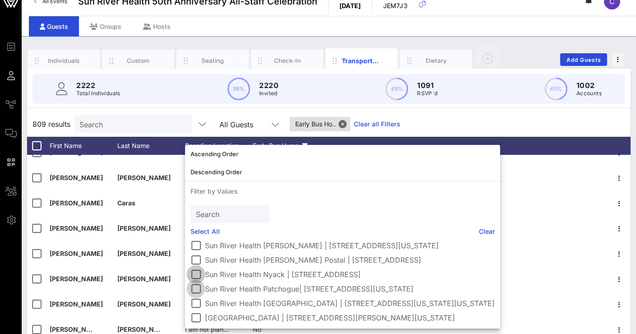
scroll to position [60, 0]
click at [198, 291] on div at bounding box center [195, 288] width 15 height 15
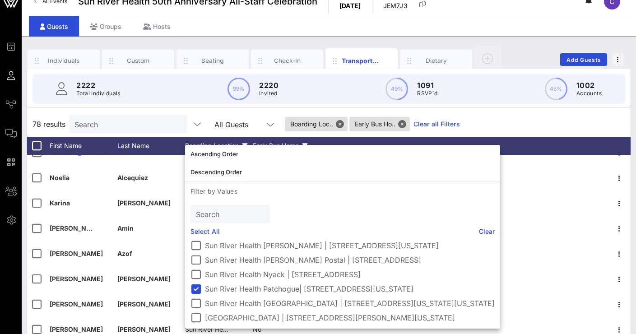
click at [531, 106] on div "2222 Total Individuals 99% 2220 Invited 49% 1091 RSVP`d 45% 1002 Accounts" at bounding box center [329, 89] width 615 height 41
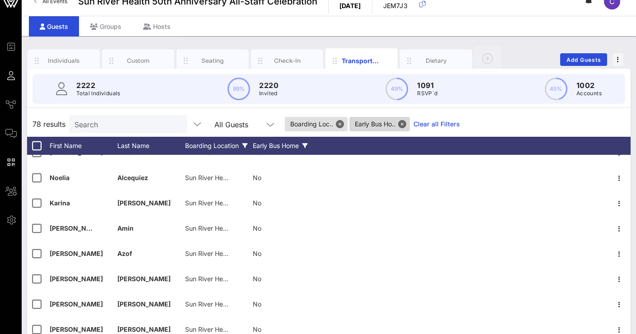
click at [391, 123] on span "Early Bus Ho.." at bounding box center [380, 124] width 50 height 14
click at [405, 126] on button "Close" at bounding box center [402, 124] width 8 height 8
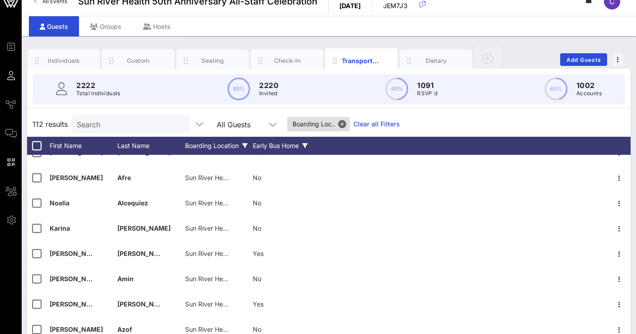
click at [262, 145] on div "Early Bus Home" at bounding box center [287, 146] width 68 height 18
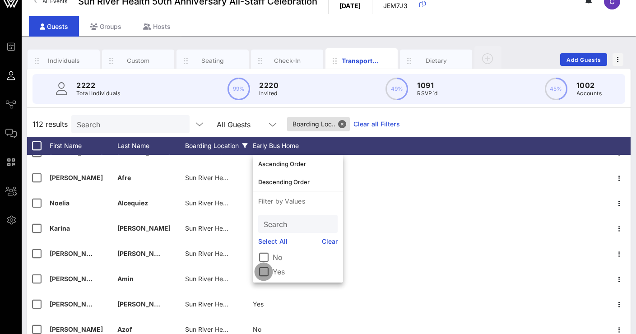
click at [267, 272] on div at bounding box center [263, 271] width 15 height 15
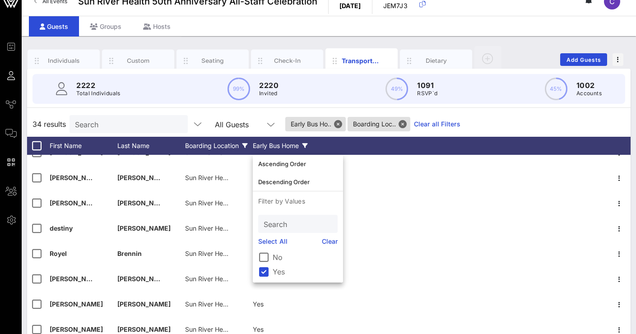
click at [481, 116] on div "34 results Search All Guests Early Bus Ho.. Boarding Loc.. Clear all Filters" at bounding box center [329, 124] width 604 height 25
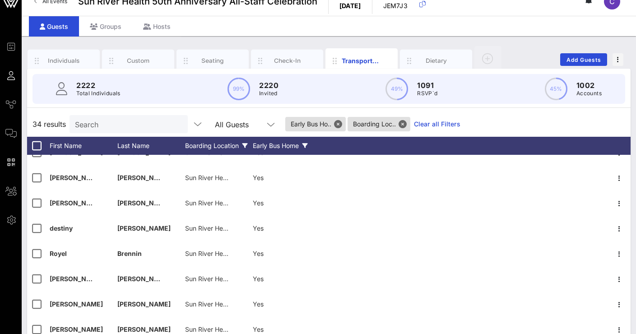
click at [273, 140] on div "Early Bus Home" at bounding box center [287, 146] width 68 height 18
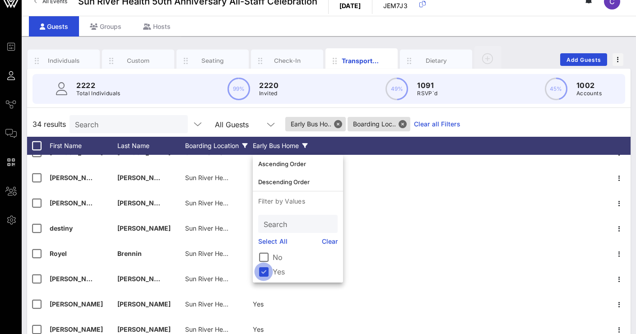
click at [261, 273] on div at bounding box center [263, 271] width 15 height 15
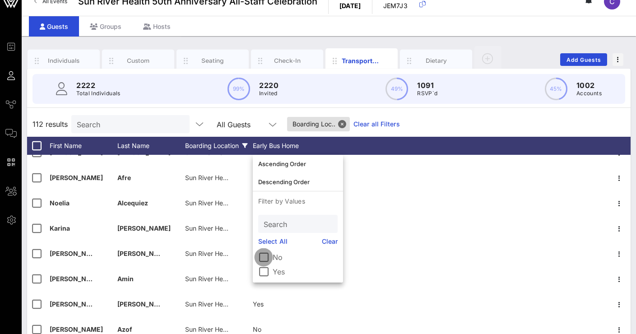
click at [263, 258] on div at bounding box center [263, 257] width 15 height 15
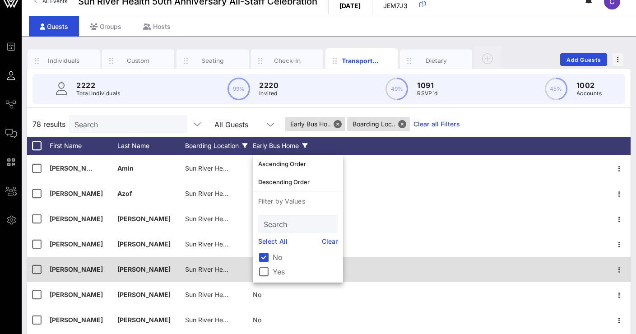
scroll to position [76, 0]
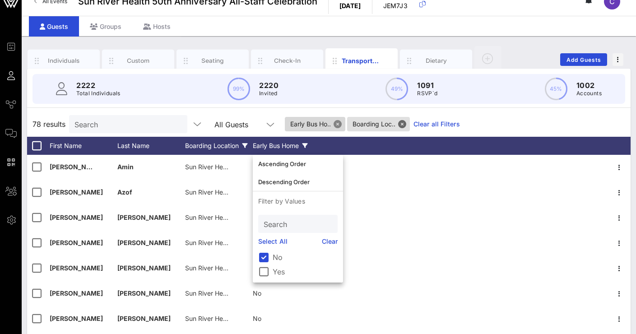
click at [340, 122] on button "Close" at bounding box center [338, 124] width 8 height 8
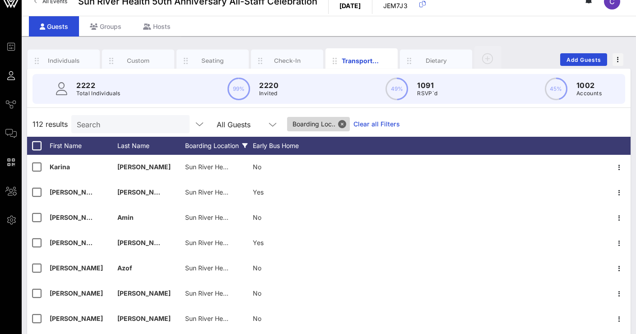
click at [339, 126] on span "Boarding Loc.." at bounding box center [319, 124] width 52 height 14
click at [345, 127] on button "Close" at bounding box center [342, 124] width 8 height 8
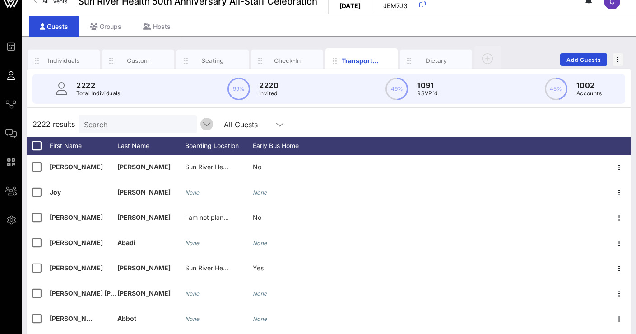
click at [205, 124] on icon "button" at bounding box center [206, 124] width 11 height 11
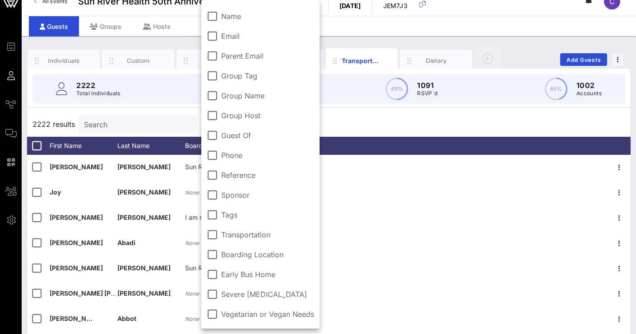
click at [369, 129] on div "2222 results Search All Guests" at bounding box center [329, 124] width 604 height 25
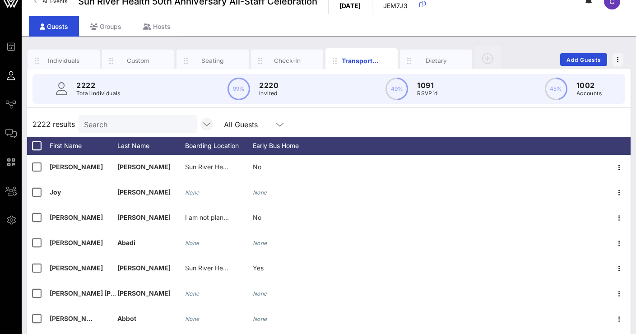
click at [209, 126] on icon "button" at bounding box center [206, 124] width 11 height 11
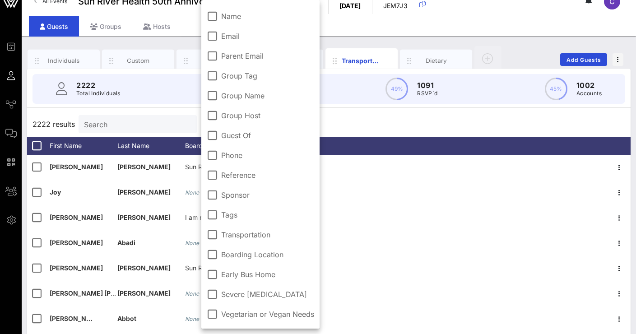
click at [384, 117] on div "2222 results Search All Guests" at bounding box center [329, 124] width 604 height 25
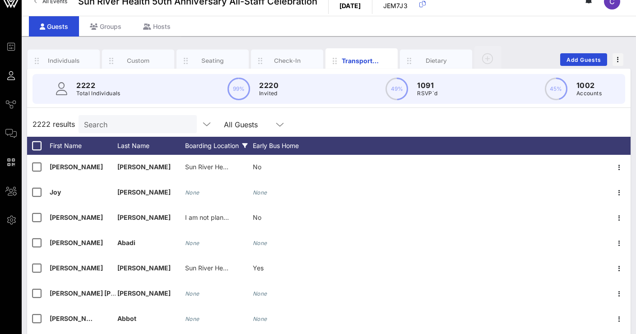
click at [240, 145] on div "Boarding Location" at bounding box center [219, 146] width 68 height 18
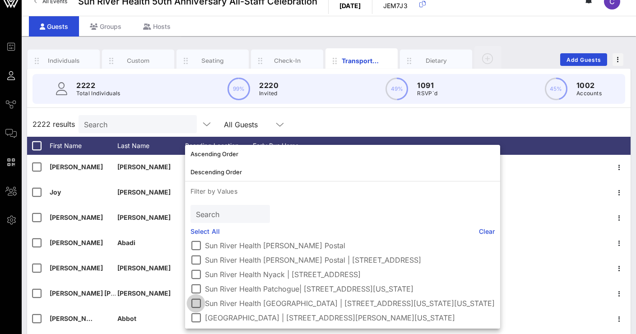
scroll to position [96, 0]
click at [196, 300] on div at bounding box center [195, 303] width 15 height 15
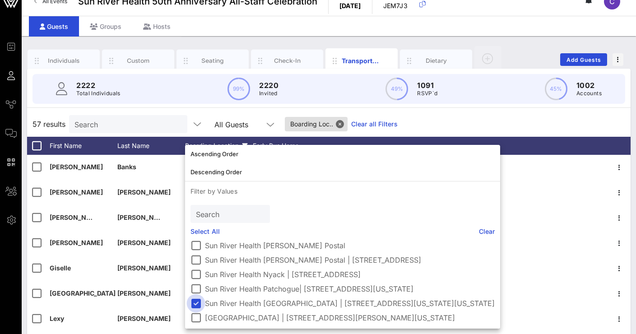
scroll to position [89, 0]
click at [453, 114] on div "57 results Search All Guests Boarding Loc.. Clear all Filters" at bounding box center [329, 124] width 604 height 25
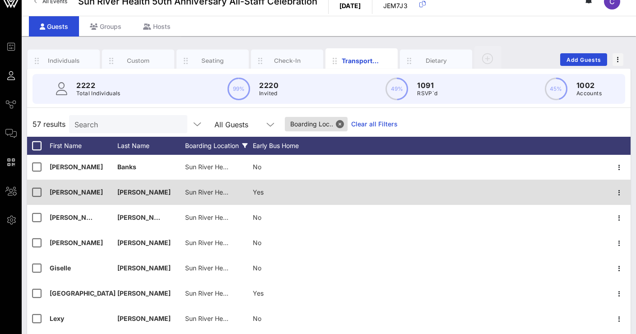
scroll to position [85, 0]
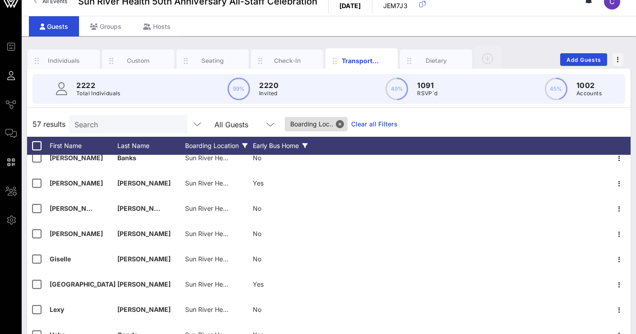
click at [269, 149] on div "Early Bus Home" at bounding box center [287, 146] width 68 height 18
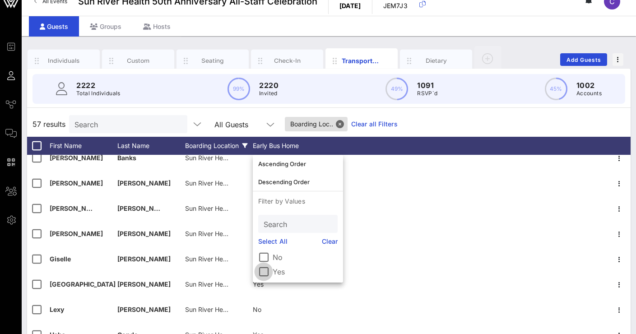
click at [265, 270] on div at bounding box center [263, 271] width 15 height 15
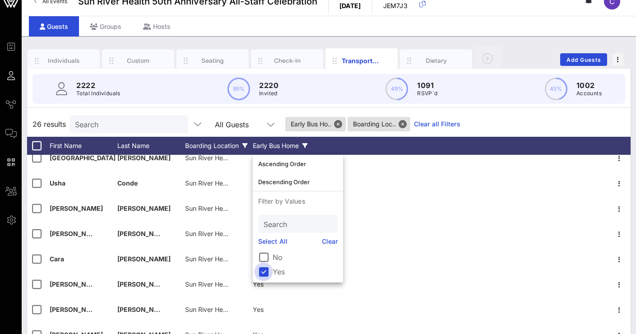
click at [265, 271] on div at bounding box center [263, 271] width 15 height 15
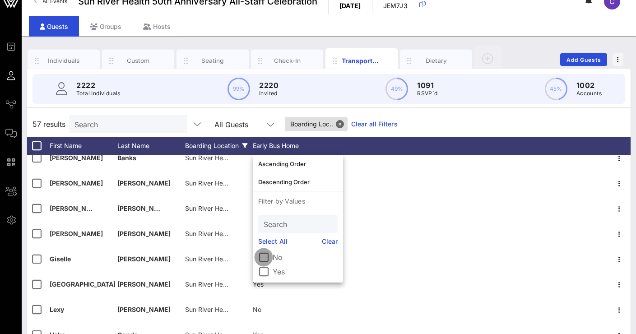
click at [263, 256] on div at bounding box center [263, 257] width 15 height 15
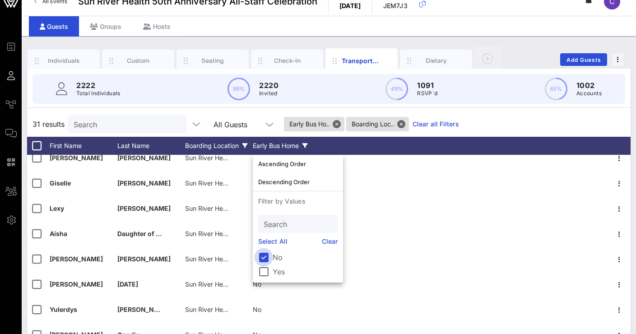
click at [261, 254] on div at bounding box center [263, 257] width 15 height 15
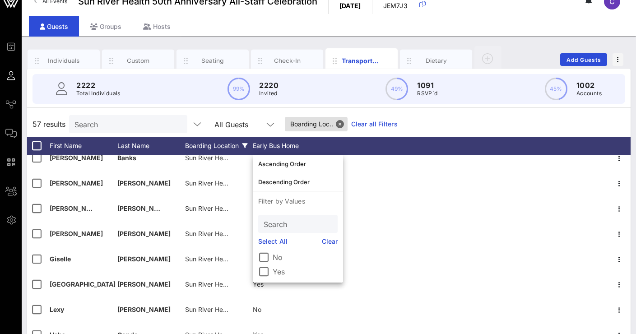
click at [247, 122] on div "All Guests" at bounding box center [231, 125] width 34 height 8
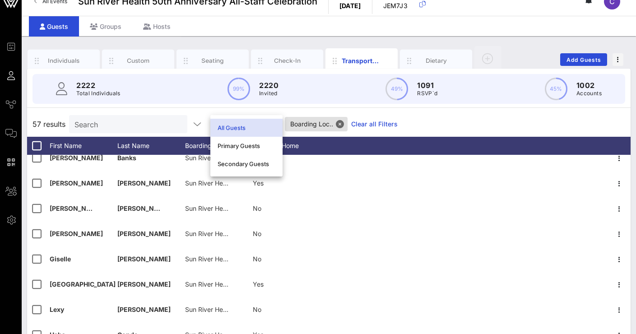
click at [247, 122] on div "All Guests" at bounding box center [247, 128] width 58 height 14
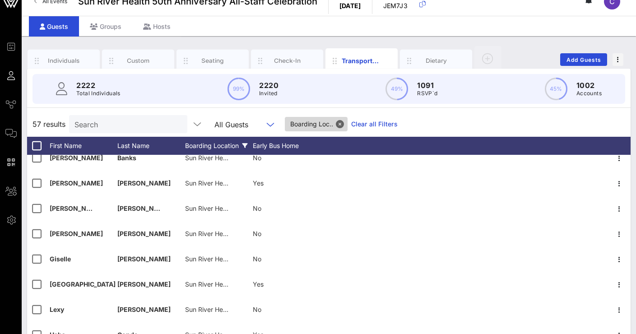
click at [311, 123] on span "Boarding Loc.." at bounding box center [316, 124] width 52 height 14
click at [339, 122] on button "Close" at bounding box center [340, 124] width 8 height 8
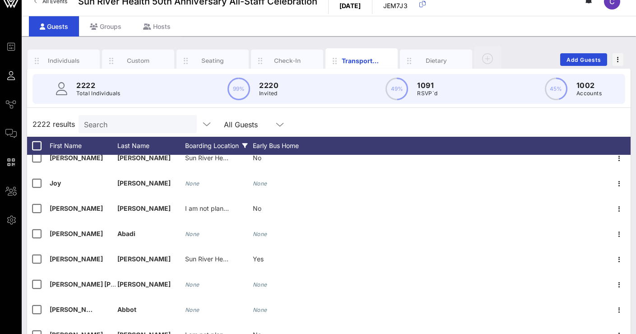
click at [224, 148] on div "Boarding Location" at bounding box center [219, 146] width 68 height 18
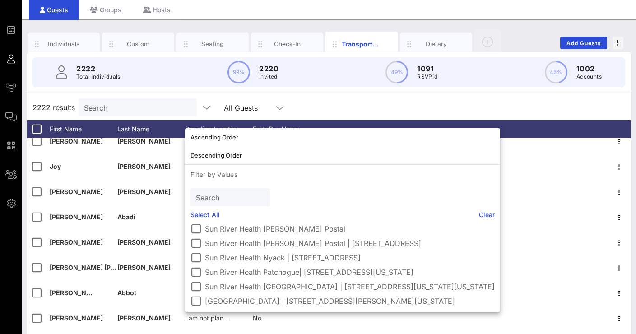
scroll to position [29, 0]
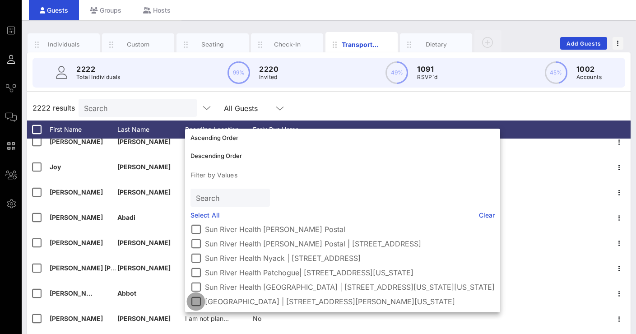
click at [194, 302] on div at bounding box center [195, 301] width 15 height 15
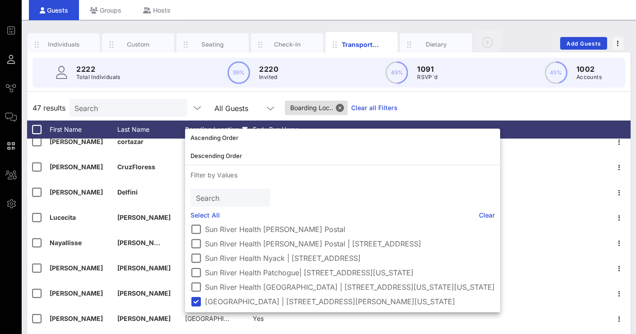
click at [509, 103] on div "47 results Search All Guests Boarding Loc.. Clear all Filters" at bounding box center [329, 107] width 604 height 25
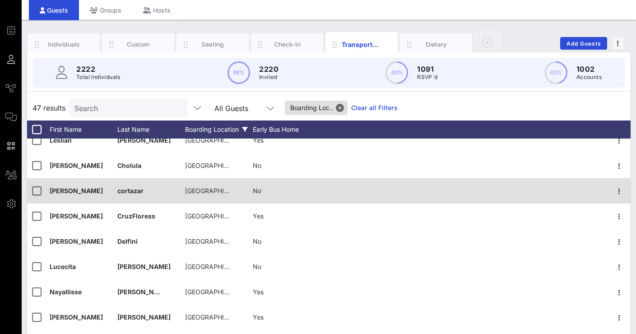
scroll to position [49, 0]
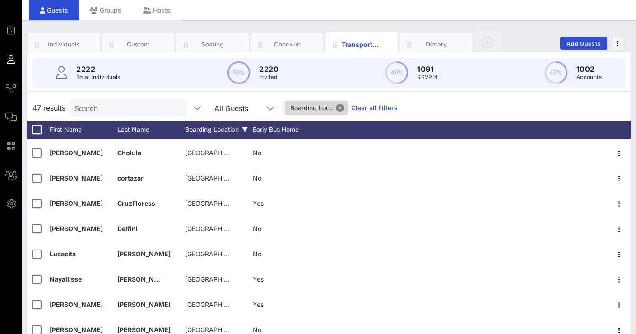
click at [342, 108] on button "Close" at bounding box center [340, 108] width 8 height 8
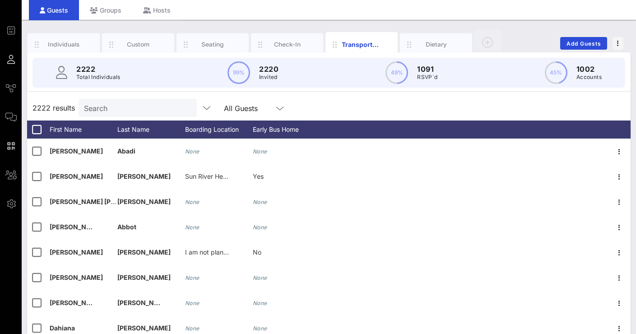
scroll to position [66, 0]
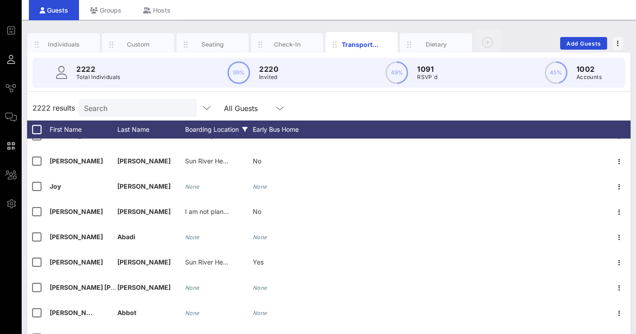
click at [211, 135] on div "Boarding Location" at bounding box center [219, 130] width 68 height 18
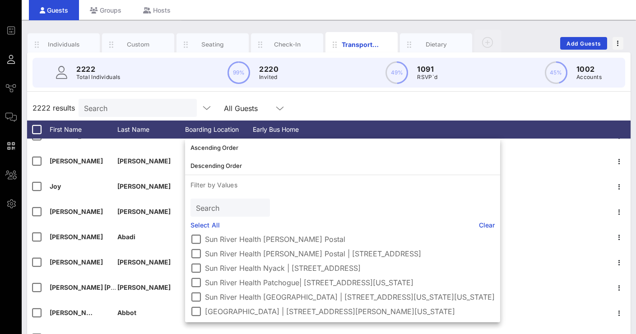
scroll to position [96, 0]
click at [199, 311] on div at bounding box center [195, 311] width 15 height 15
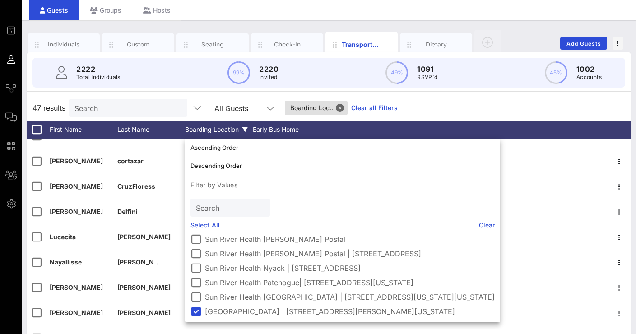
scroll to position [89, 0]
click at [457, 107] on div "47 results Search All Guests Boarding Loc.. Clear all Filters" at bounding box center [329, 107] width 604 height 25
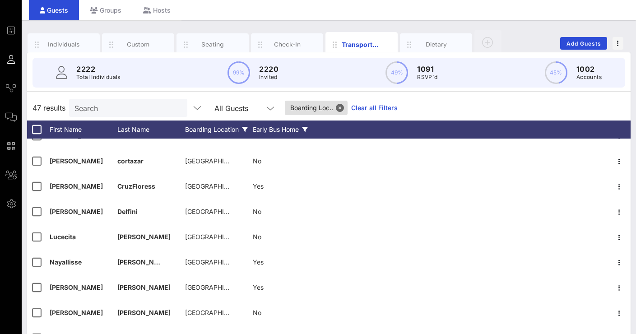
click at [293, 131] on div "Early Bus Home" at bounding box center [287, 130] width 68 height 18
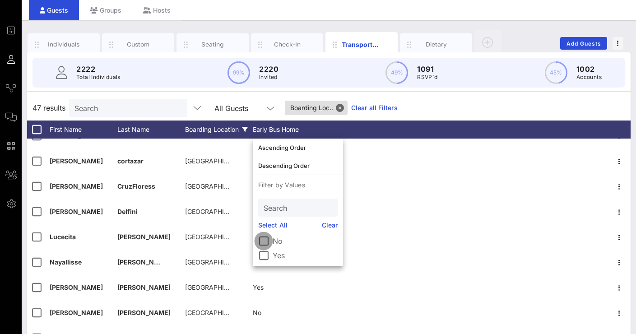
click at [264, 244] on div at bounding box center [263, 240] width 15 height 15
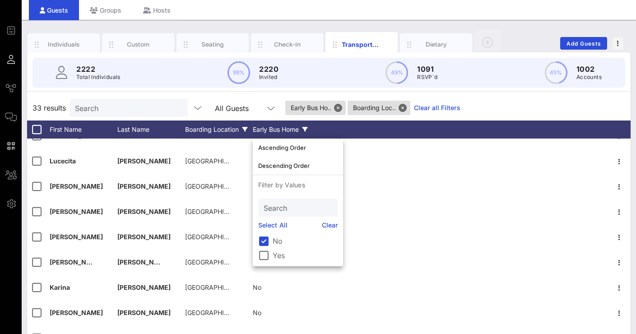
click at [519, 102] on div "33 results Search All Guests Early Bus Ho.. Boarding Loc.. Clear all Filters" at bounding box center [329, 107] width 604 height 25
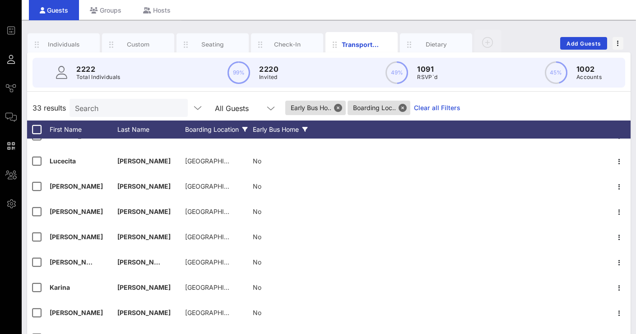
click at [286, 130] on div "Early Bus Home" at bounding box center [287, 130] width 68 height 18
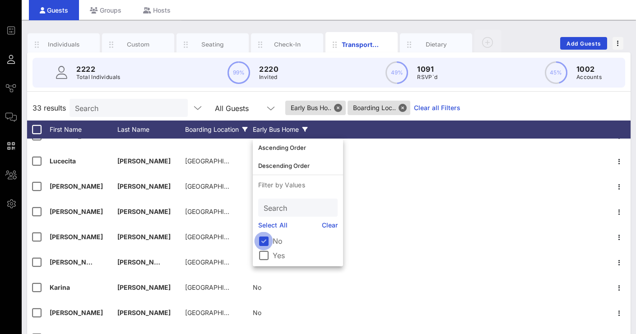
click at [262, 238] on div at bounding box center [263, 240] width 15 height 15
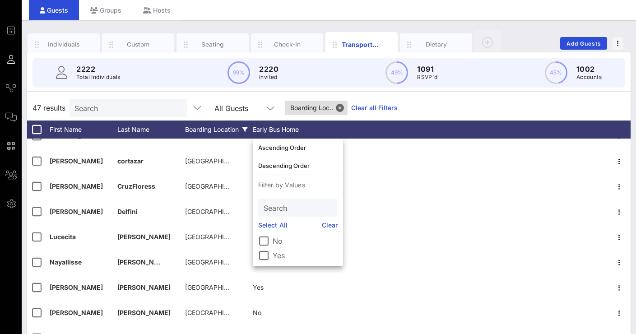
click at [237, 127] on div "Boarding Location" at bounding box center [219, 130] width 68 height 18
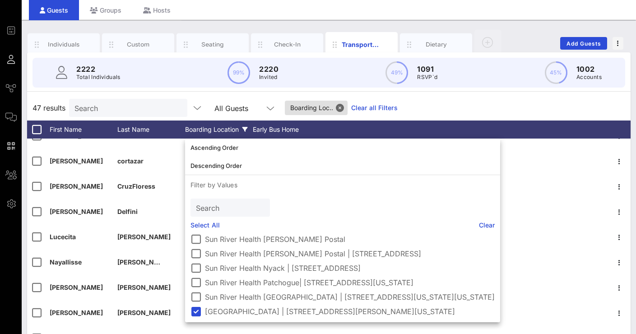
scroll to position [94, 0]
click at [438, 106] on div "47 results Search All Guests Boarding Loc.. Clear all Filters" at bounding box center [329, 107] width 604 height 25
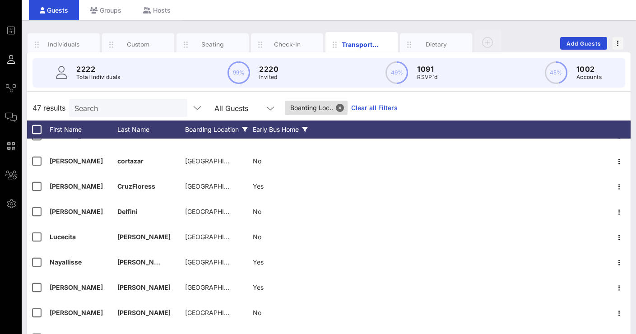
click at [259, 131] on div "Early Bus Home" at bounding box center [287, 130] width 68 height 18
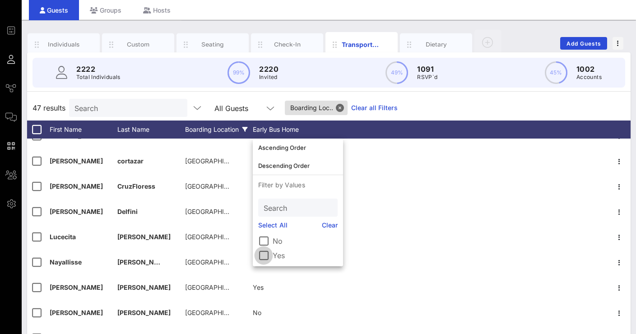
click at [263, 252] on div at bounding box center [263, 255] width 15 height 15
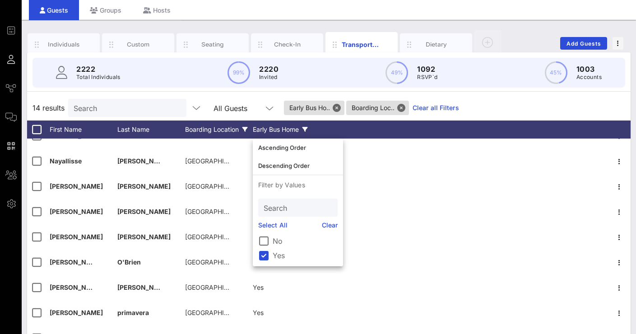
click at [214, 112] on div "All Guests" at bounding box center [244, 108] width 72 height 18
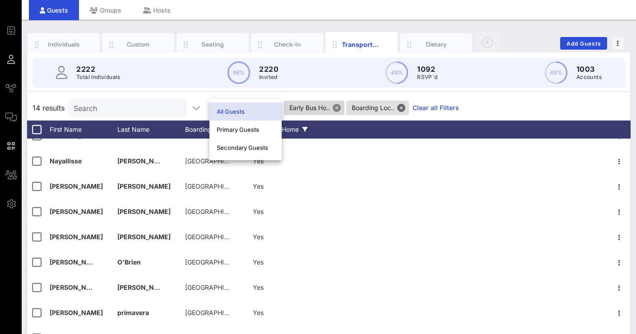
click at [339, 106] on button "Close" at bounding box center [337, 108] width 8 height 8
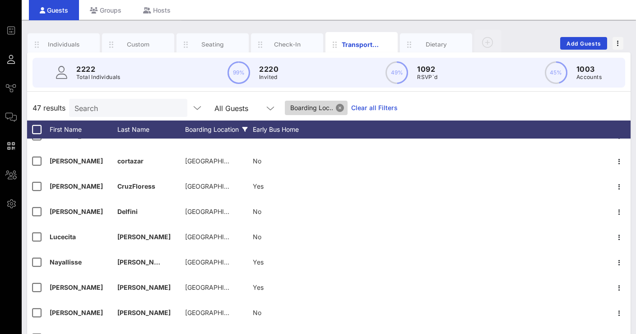
click at [344, 106] on button "Close" at bounding box center [340, 108] width 8 height 8
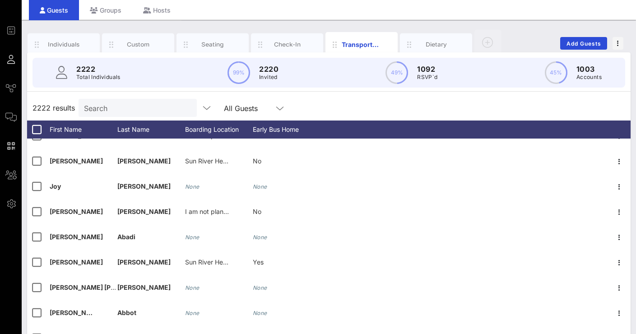
click at [234, 112] on div "All Guests" at bounding box center [248, 108] width 49 height 12
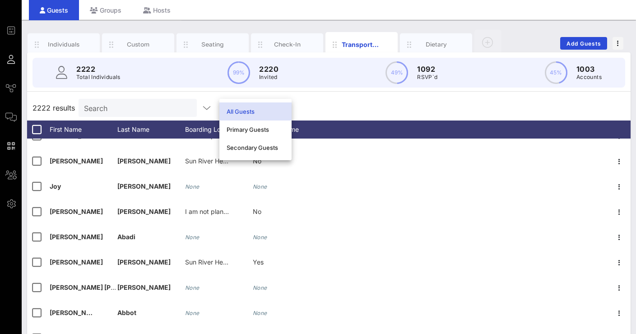
click at [350, 106] on div "2222 results Search All Guests" at bounding box center [329, 107] width 604 height 25
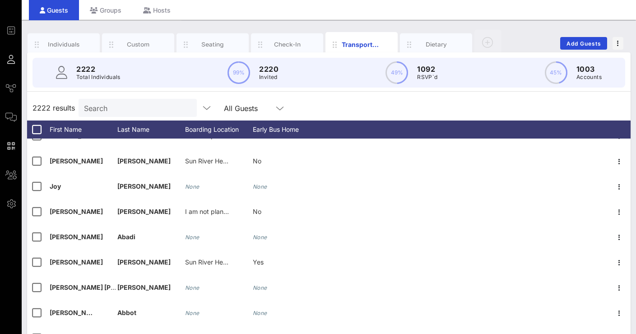
click at [397, 68] on circle at bounding box center [397, 72] width 21 height 21
click at [438, 68] on p "1092" at bounding box center [427, 69] width 20 height 11
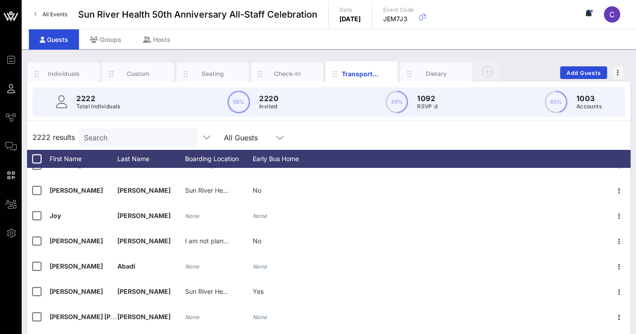
scroll to position [0, 0]
click at [434, 95] on p "1092" at bounding box center [427, 98] width 20 height 11
click at [434, 97] on p "1092" at bounding box center [427, 98] width 20 height 11
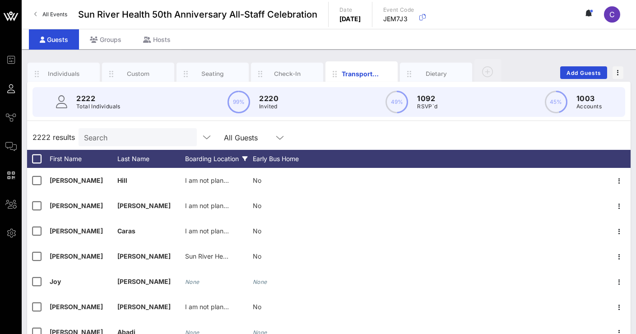
click at [244, 157] on icon at bounding box center [244, 158] width 5 height 5
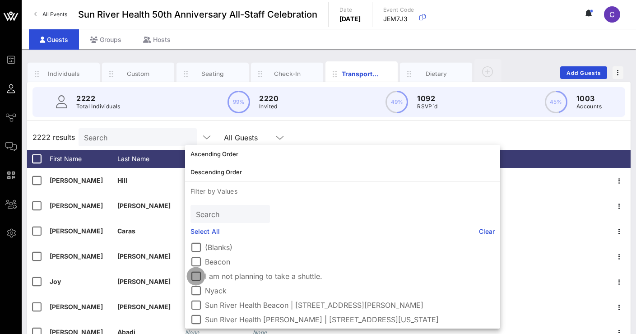
click at [199, 278] on div at bounding box center [195, 276] width 15 height 15
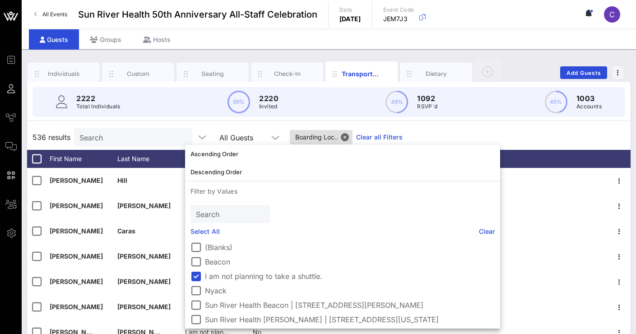
click at [488, 125] on div "536 results Search All Guests Boarding Loc.. Clear all Filters" at bounding box center [329, 137] width 604 height 25
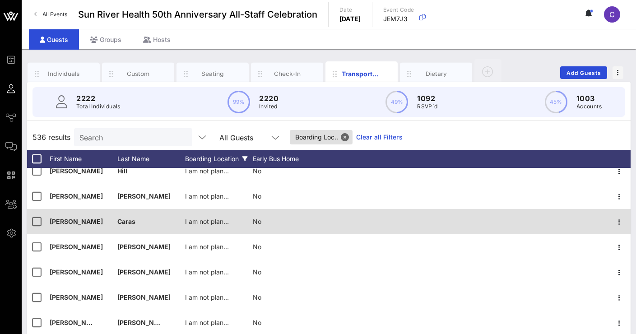
scroll to position [11, 0]
